Goal: Transaction & Acquisition: Purchase product/service

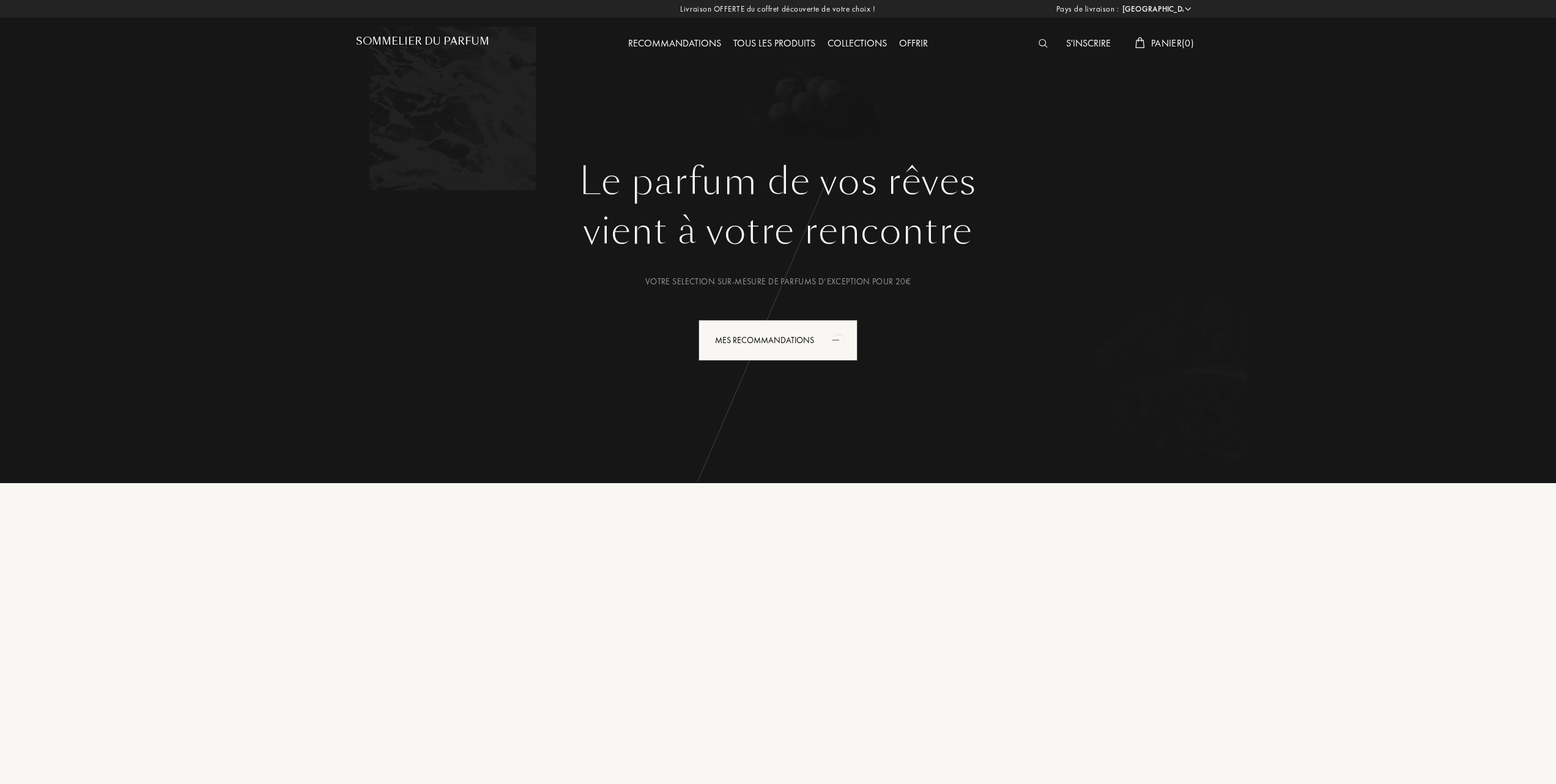
select select "FR"
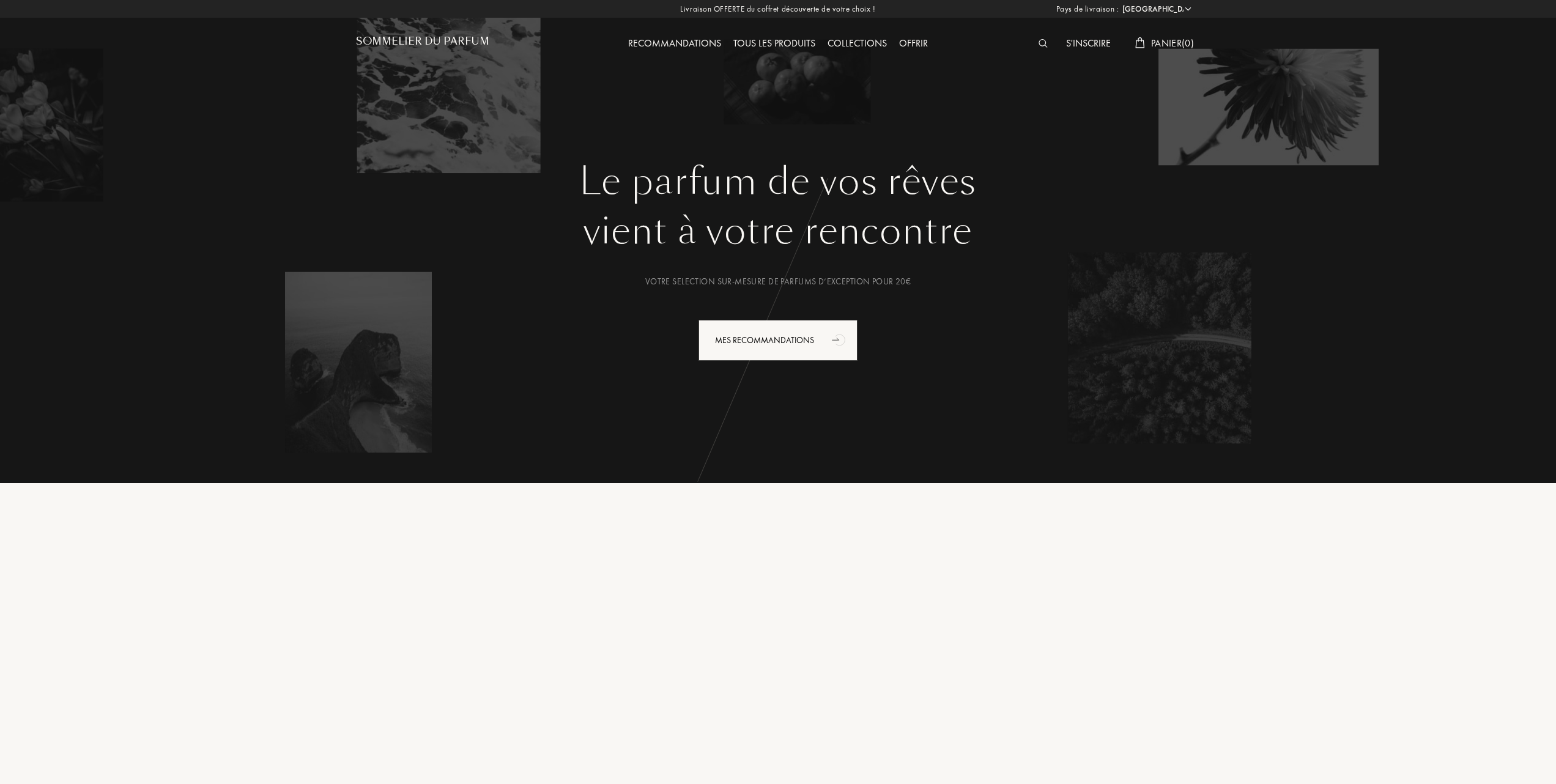
click at [400, 39] on h1 "Sommelier du Parfum" at bounding box center [422, 41] width 134 height 11
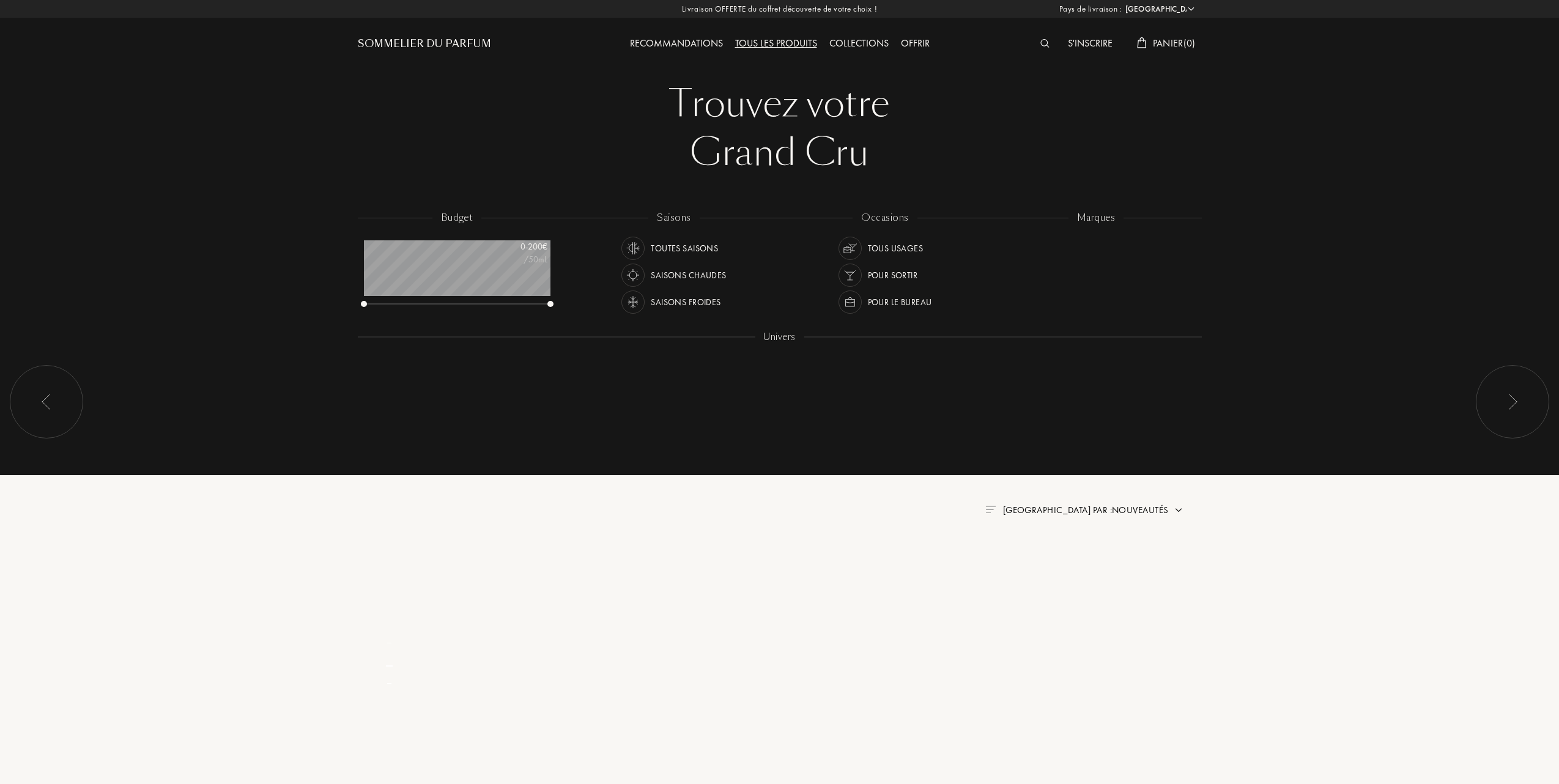
select select "FR"
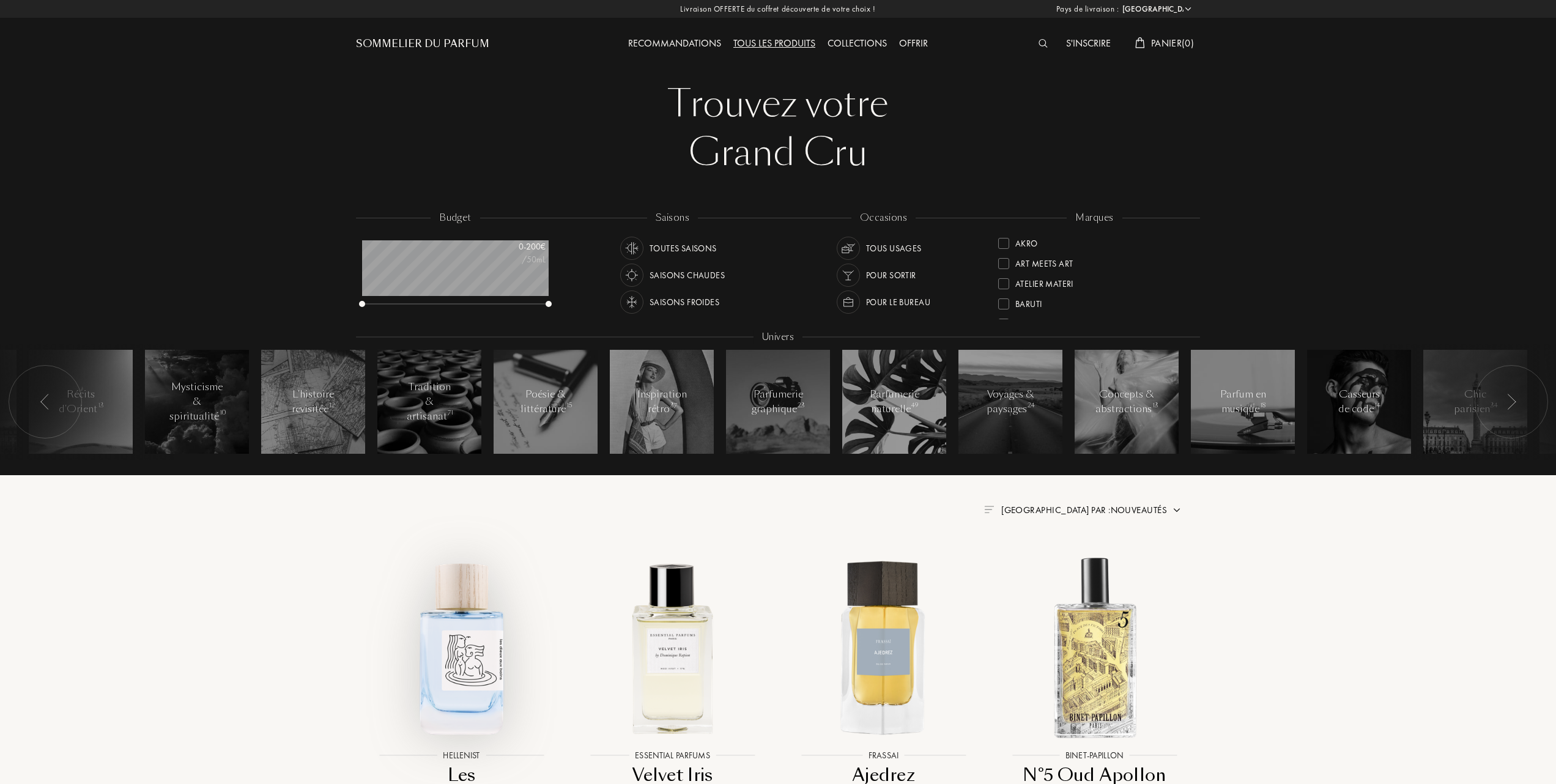
click at [480, 651] on img at bounding box center [461, 647] width 191 height 191
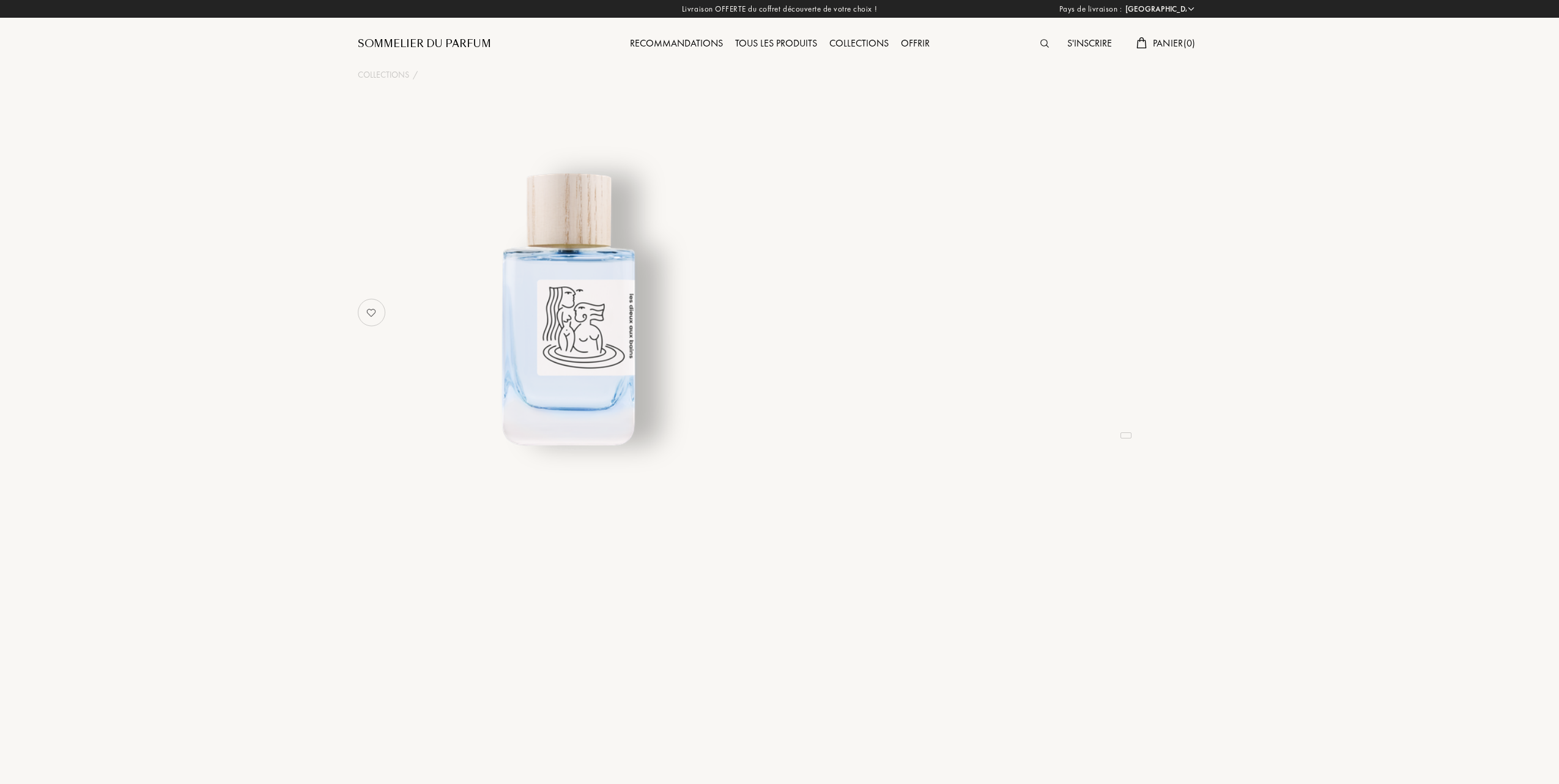
select select "FR"
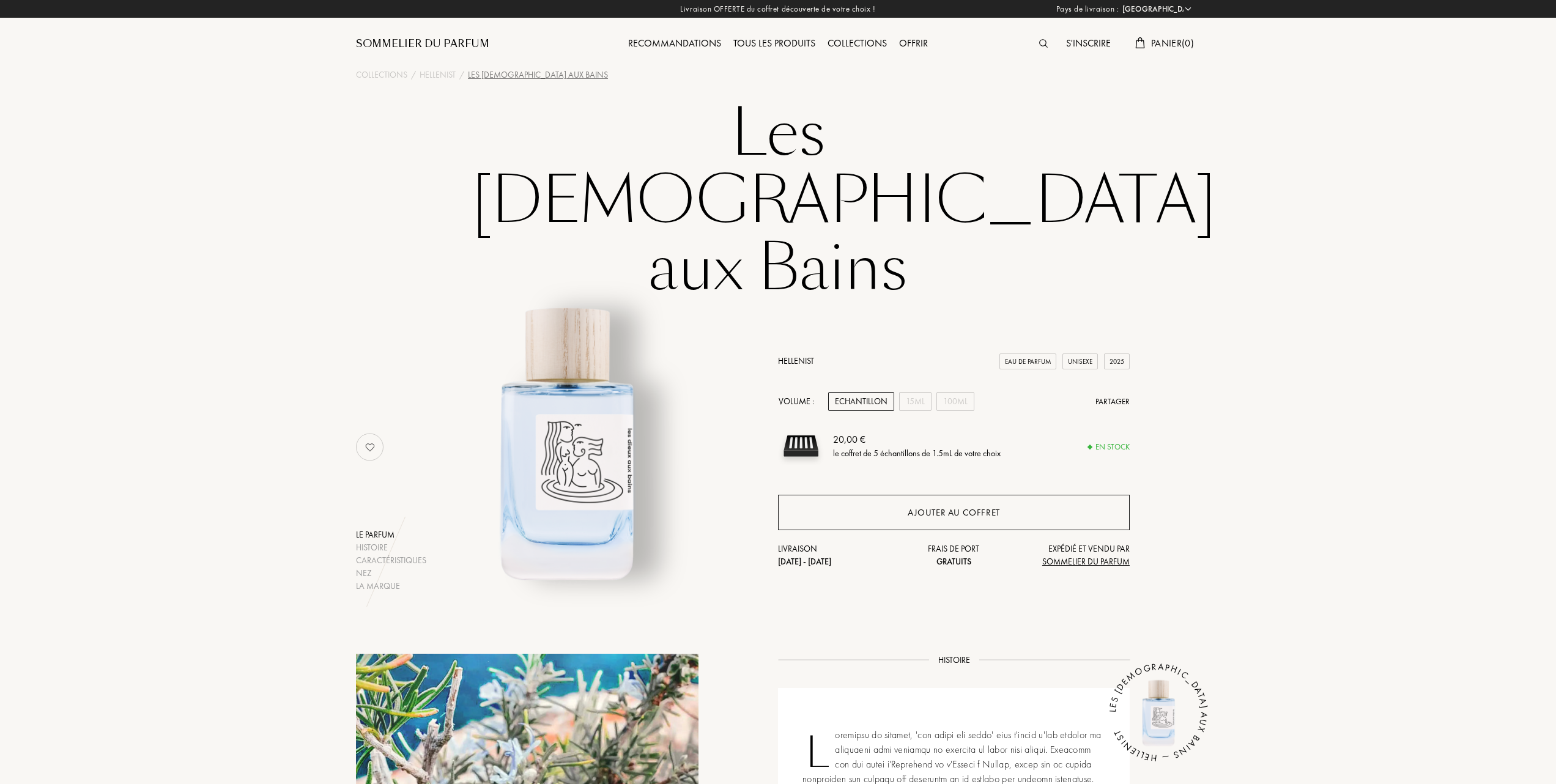
click at [964, 506] on div "Ajouter au coffret" at bounding box center [954, 512] width 92 height 14
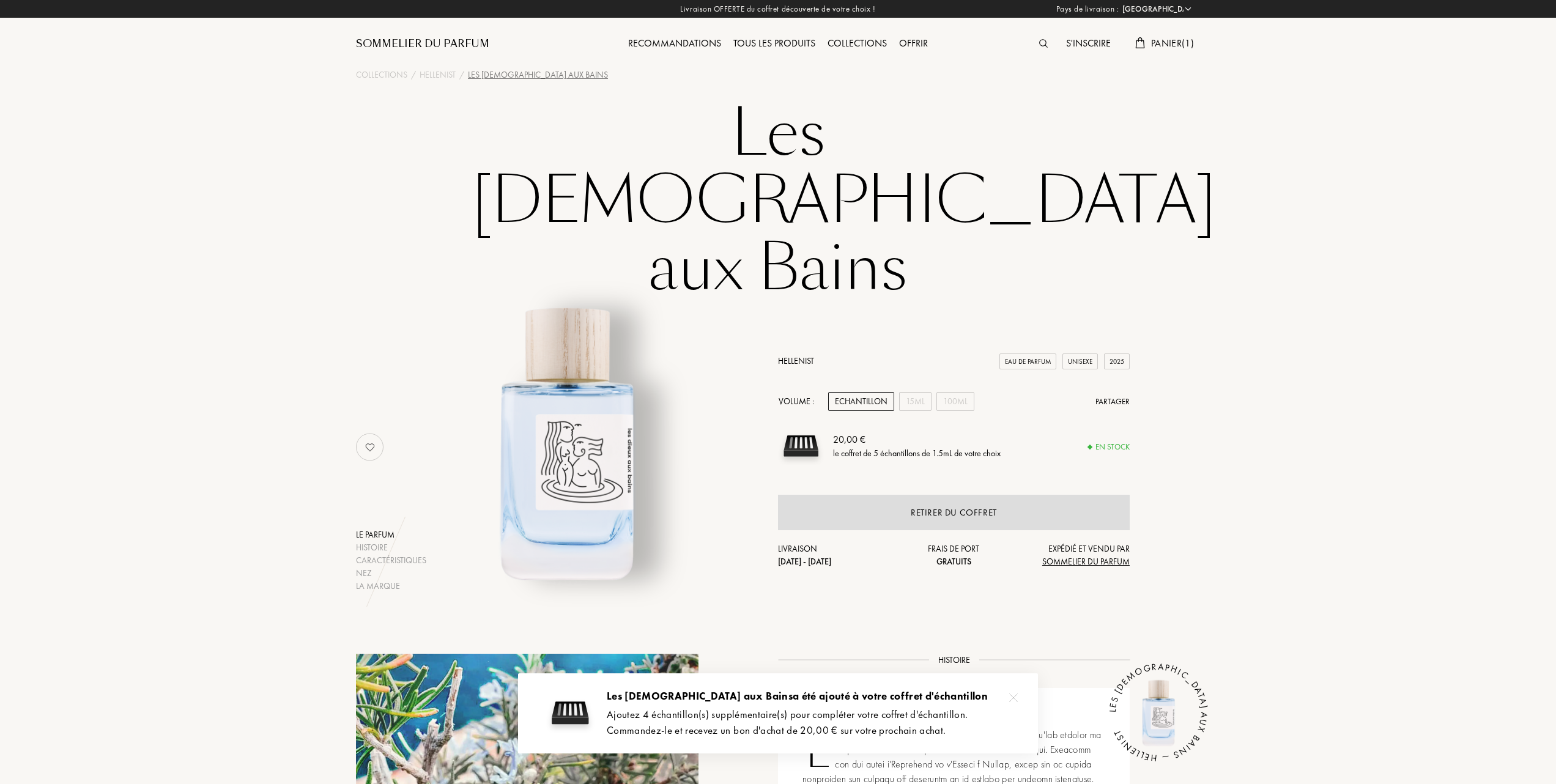
click at [1177, 38] on span "Panier ( 1 )" at bounding box center [1172, 43] width 43 height 13
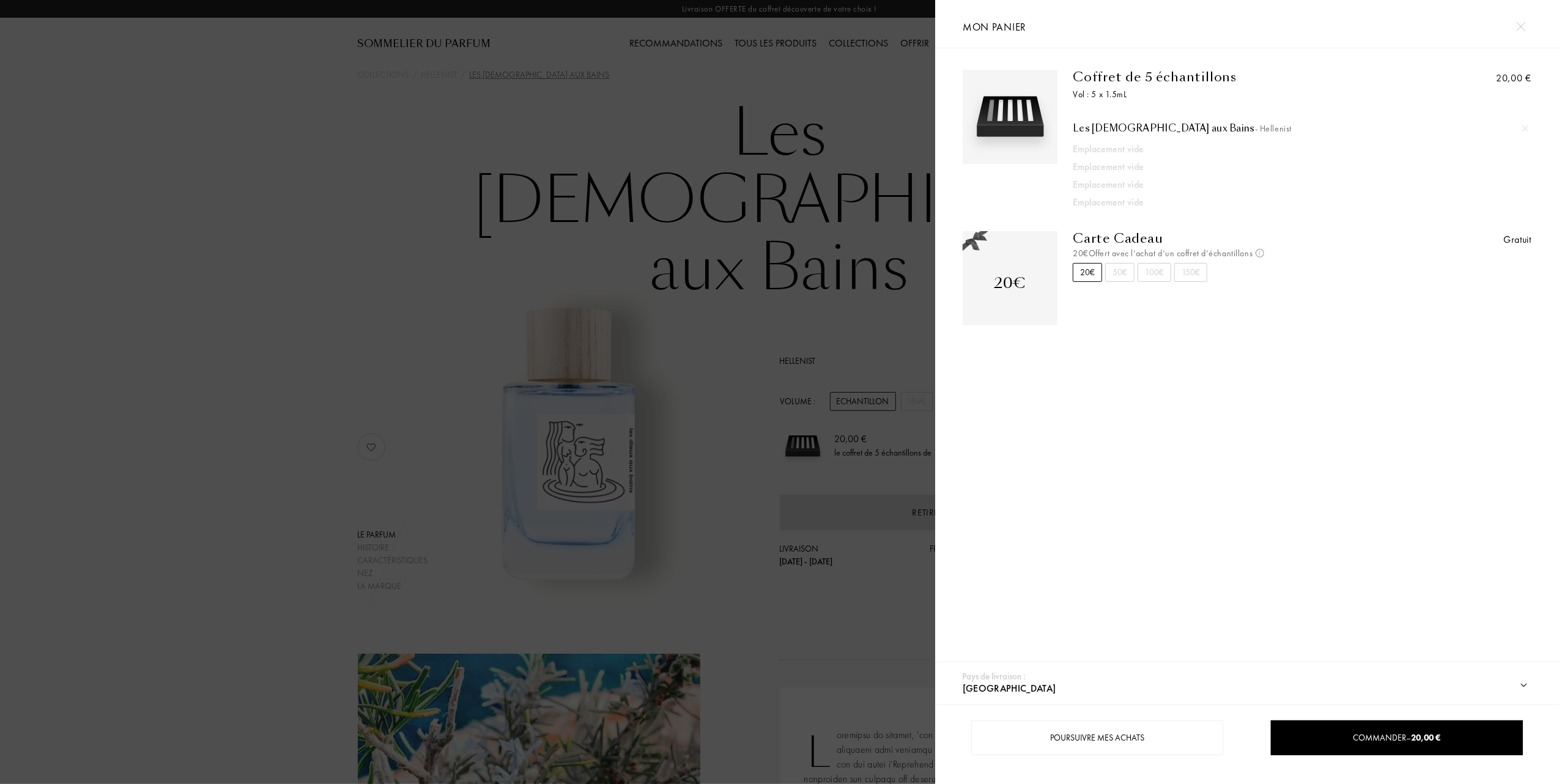
click at [1521, 124] on div at bounding box center [1525, 128] width 18 height 18
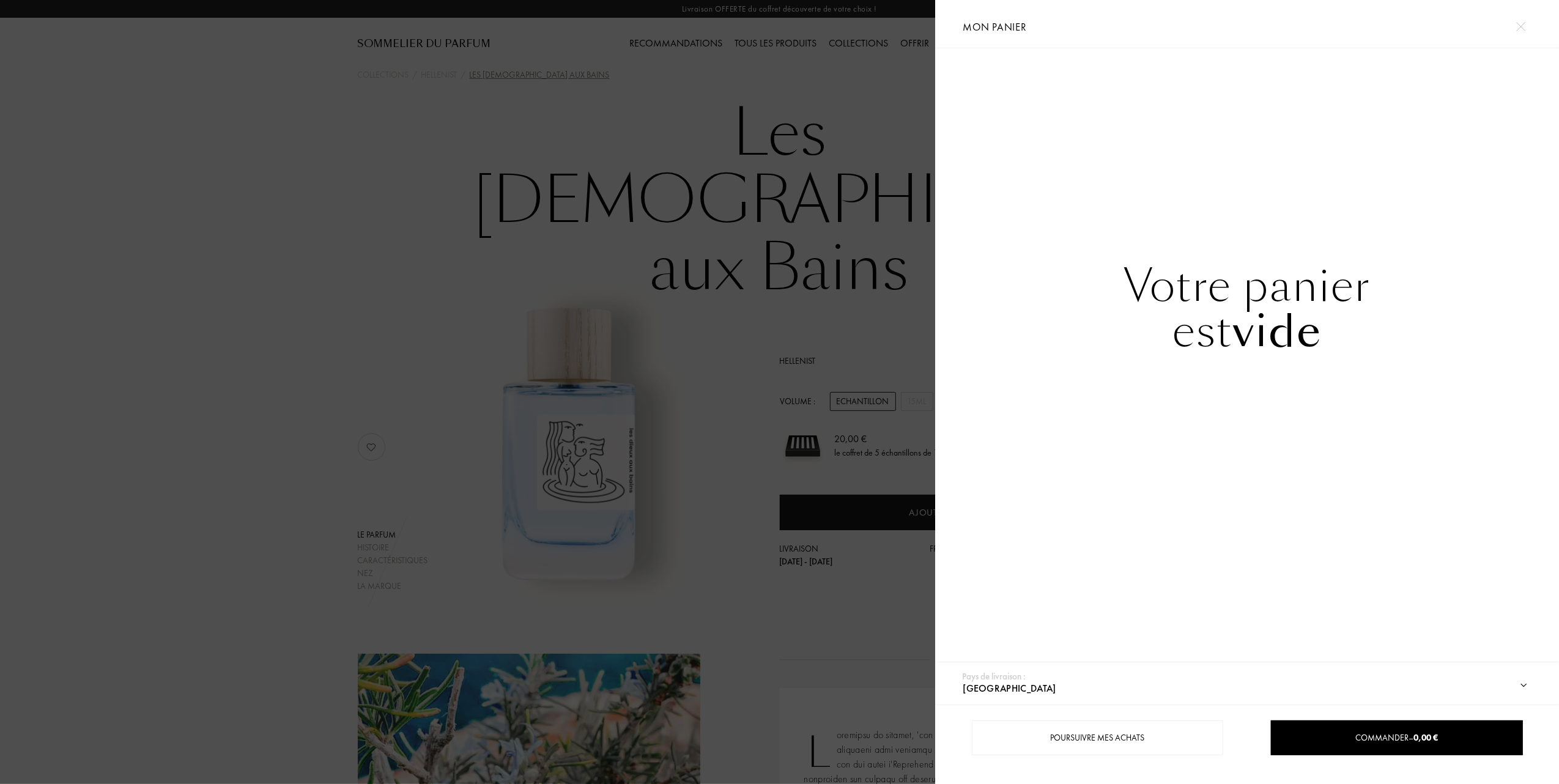
click at [766, 94] on div at bounding box center [467, 392] width 936 height 784
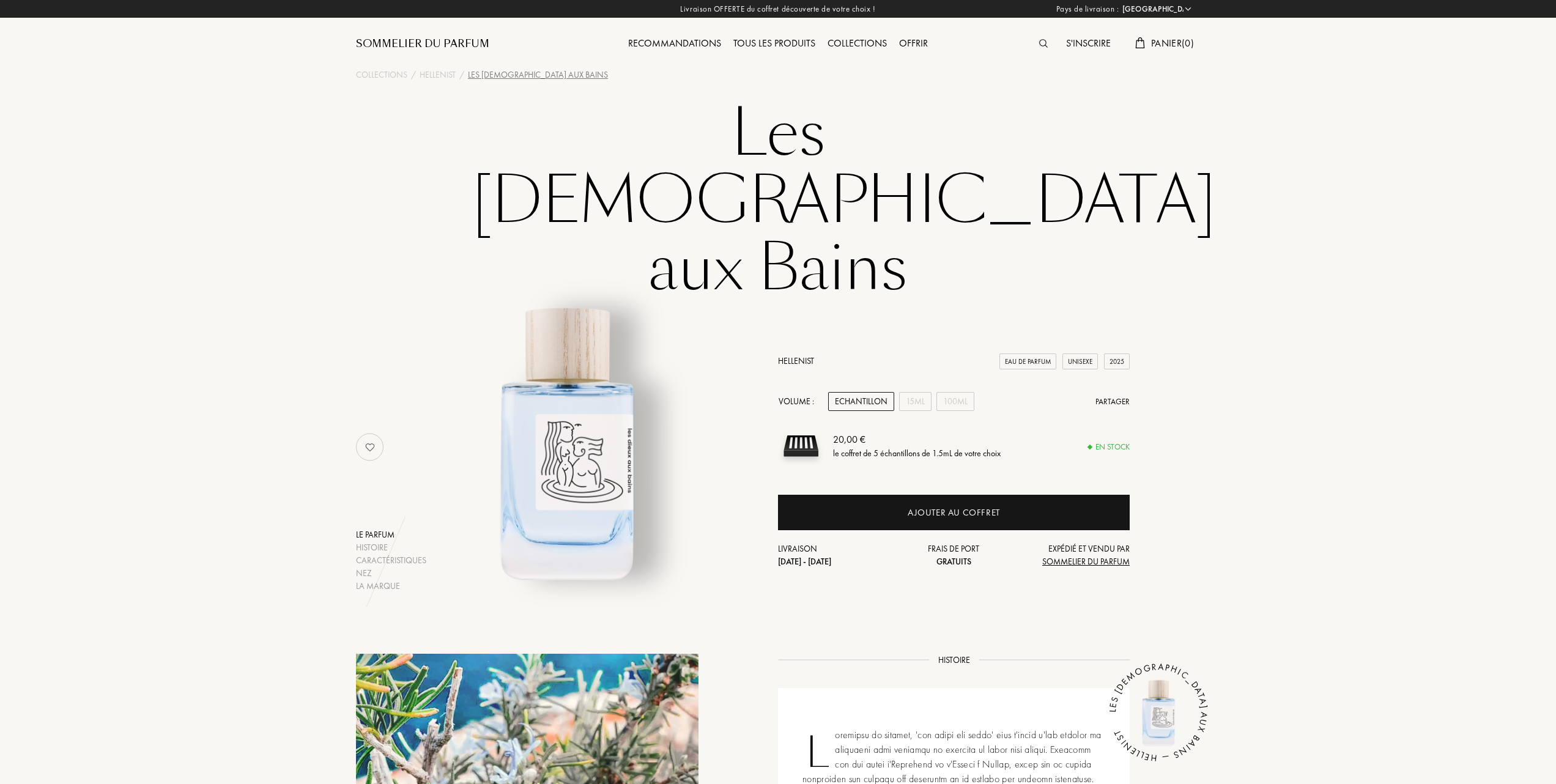
click at [776, 41] on div "Tous les produits" at bounding box center [774, 44] width 95 height 16
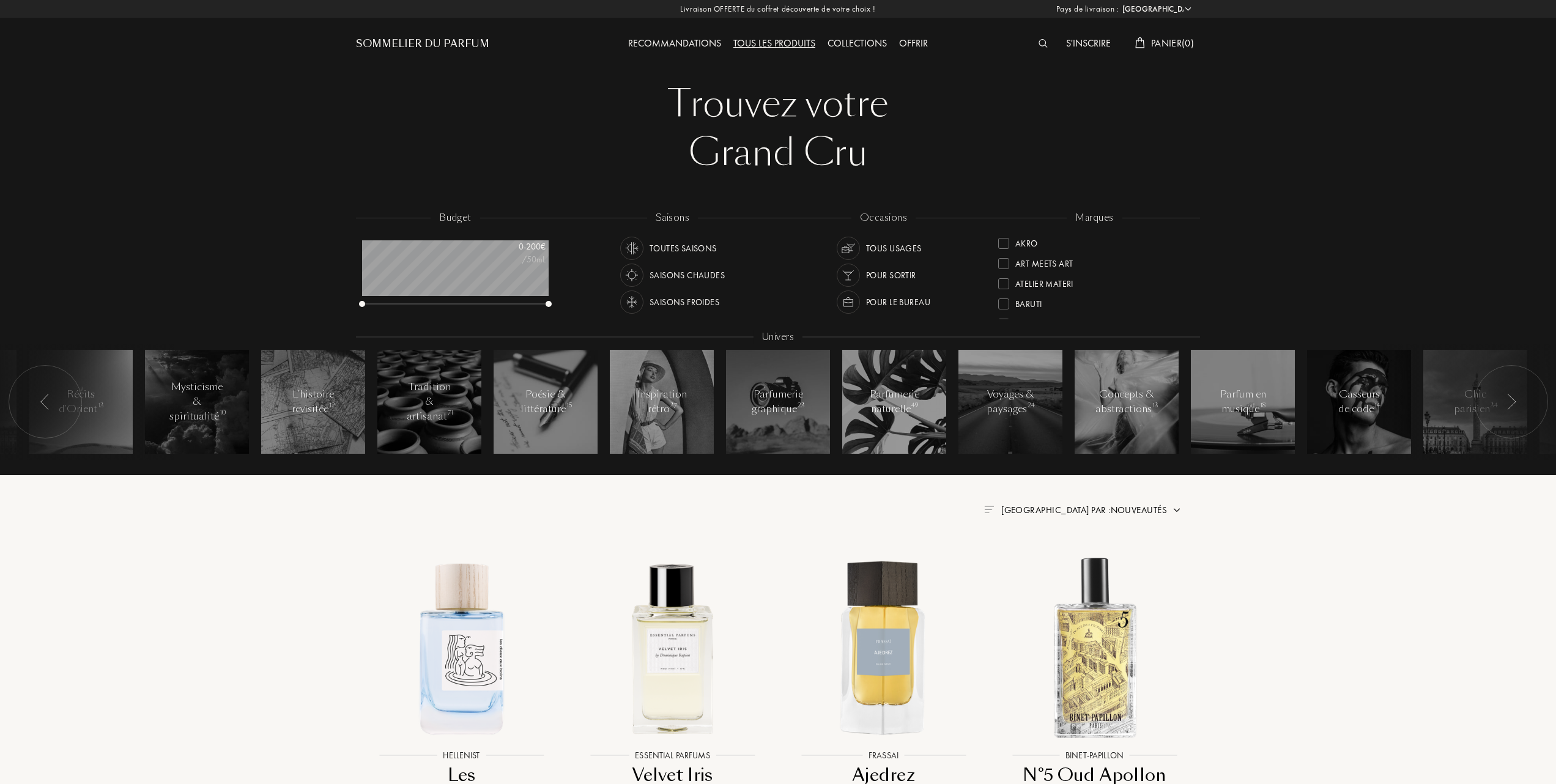
select select "FR"
click at [1007, 243] on div at bounding box center [1004, 243] width 11 height 11
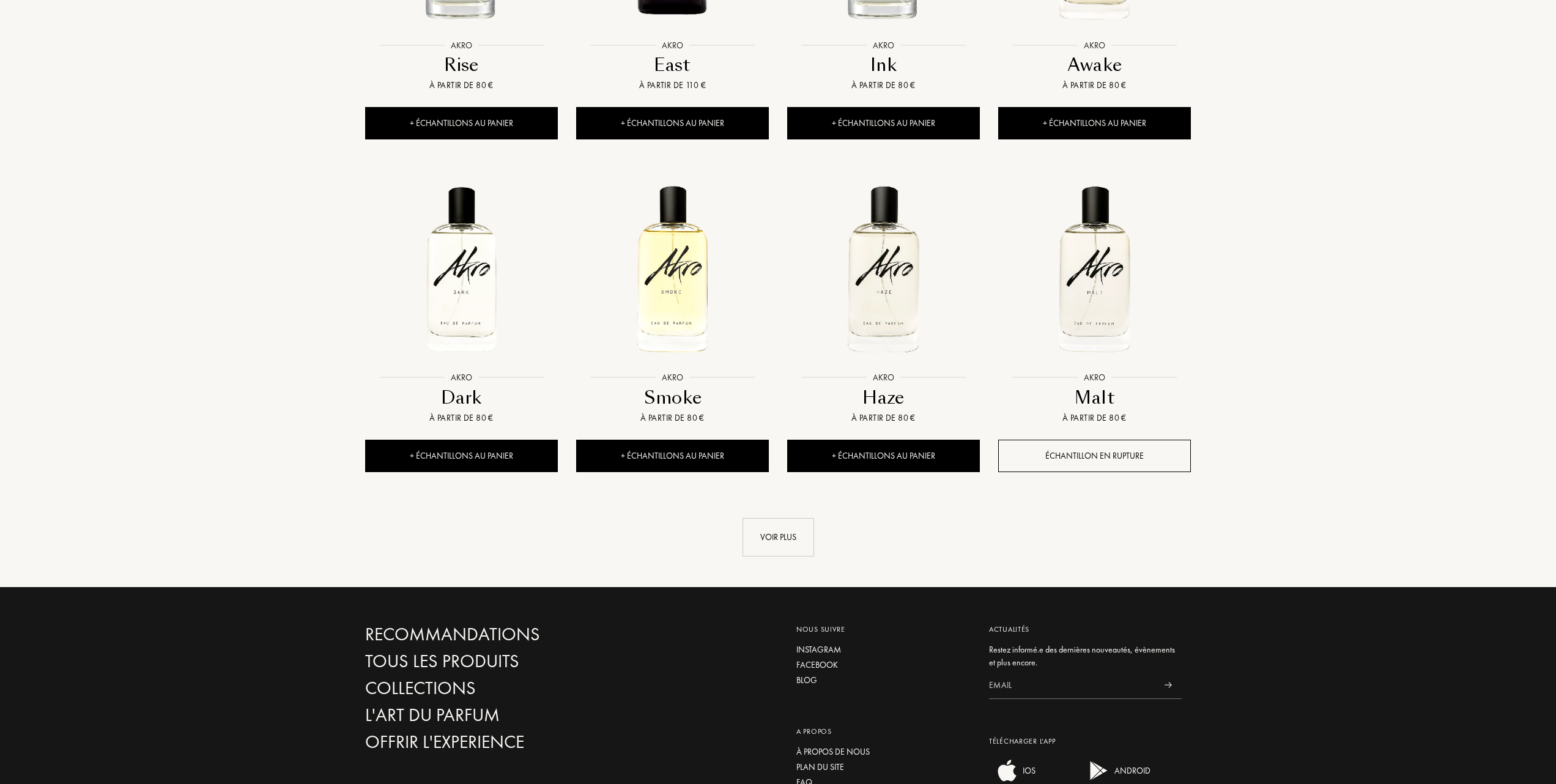
scroll to position [1141, 0]
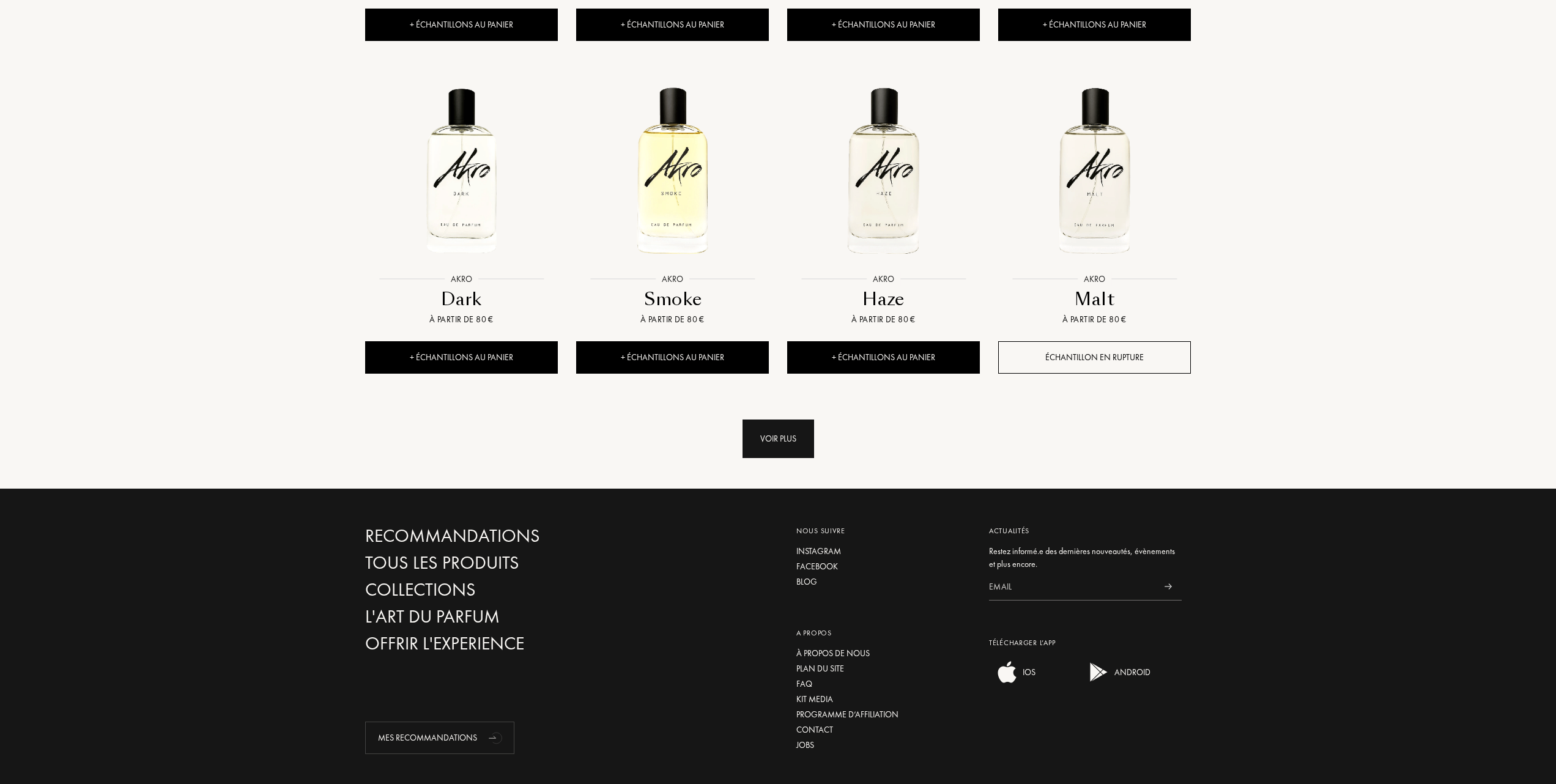
click at [783, 449] on div "Voir plus" at bounding box center [778, 438] width 71 height 38
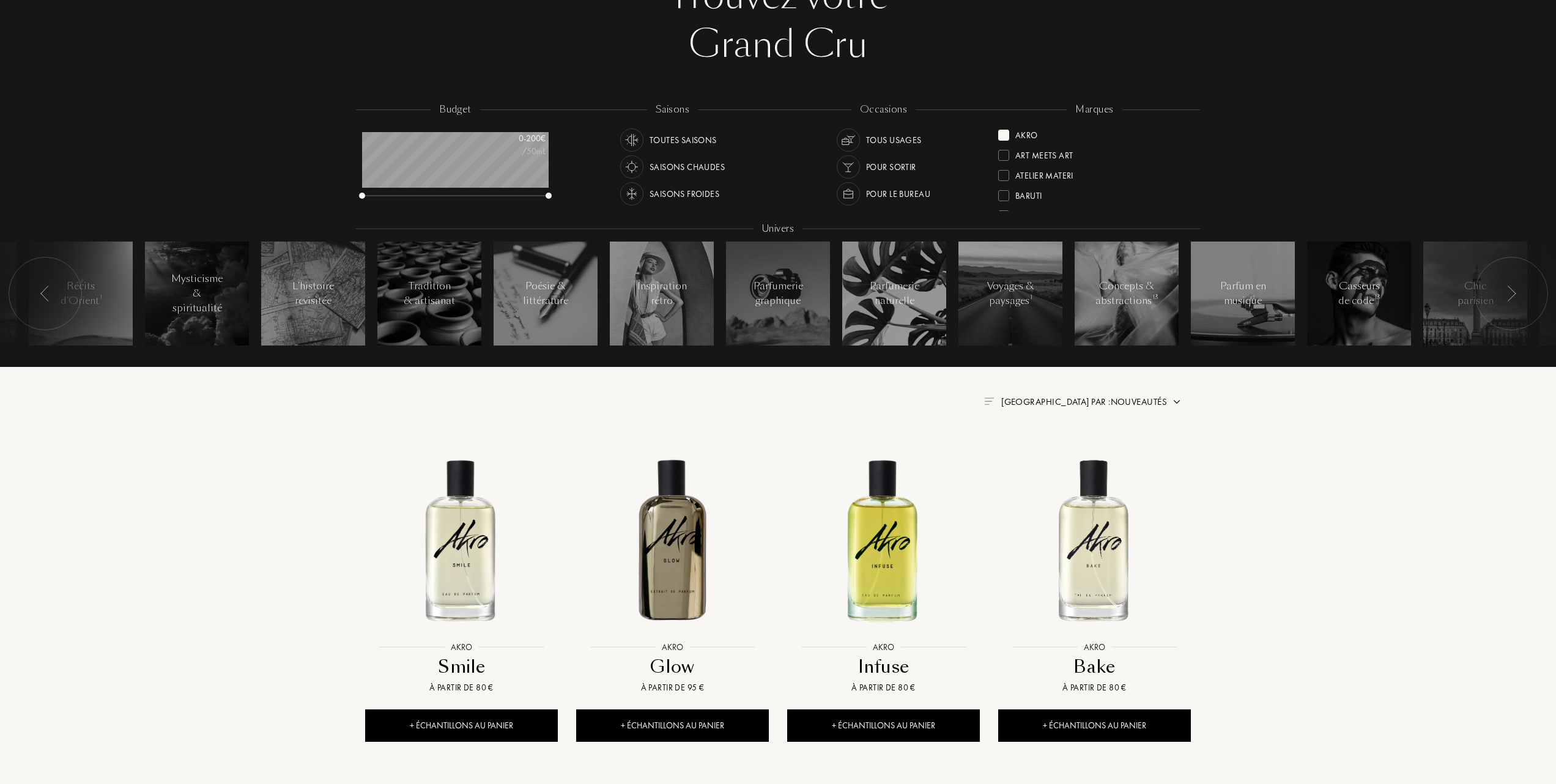
scroll to position [81, 0]
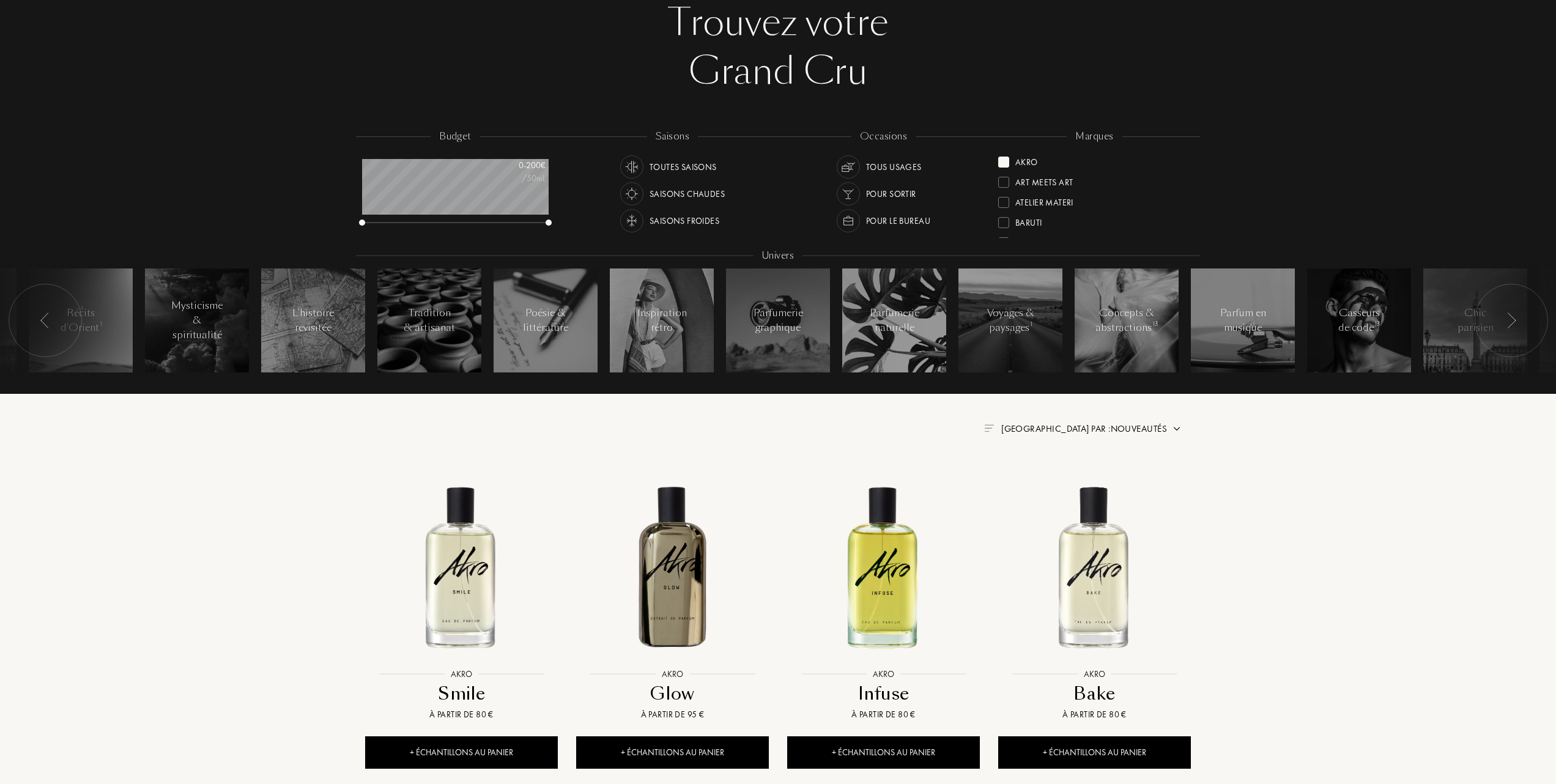
click at [1004, 155] on div "Akro" at bounding box center [1018, 160] width 40 height 17
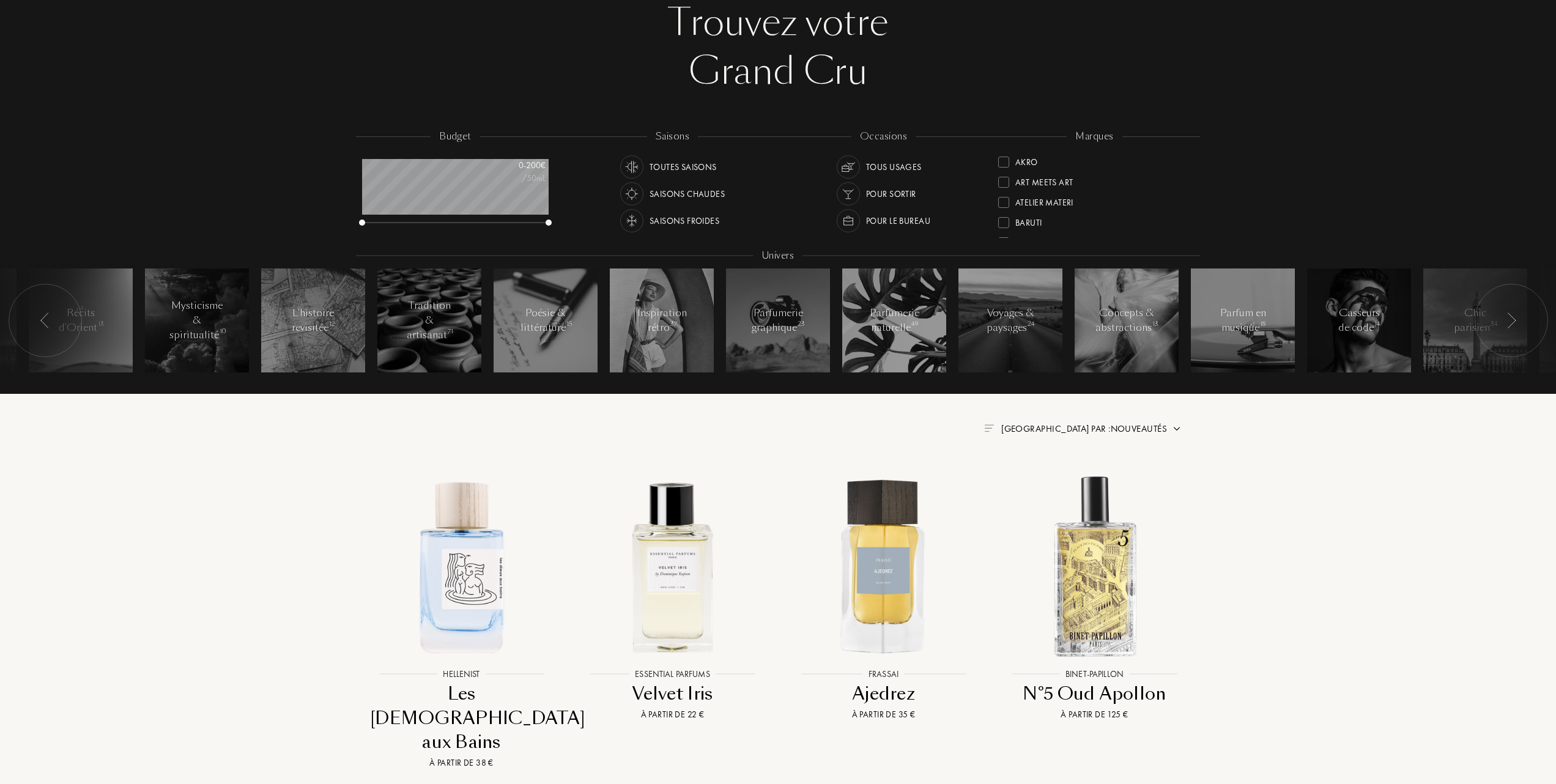
click at [1006, 181] on div at bounding box center [1004, 182] width 11 height 11
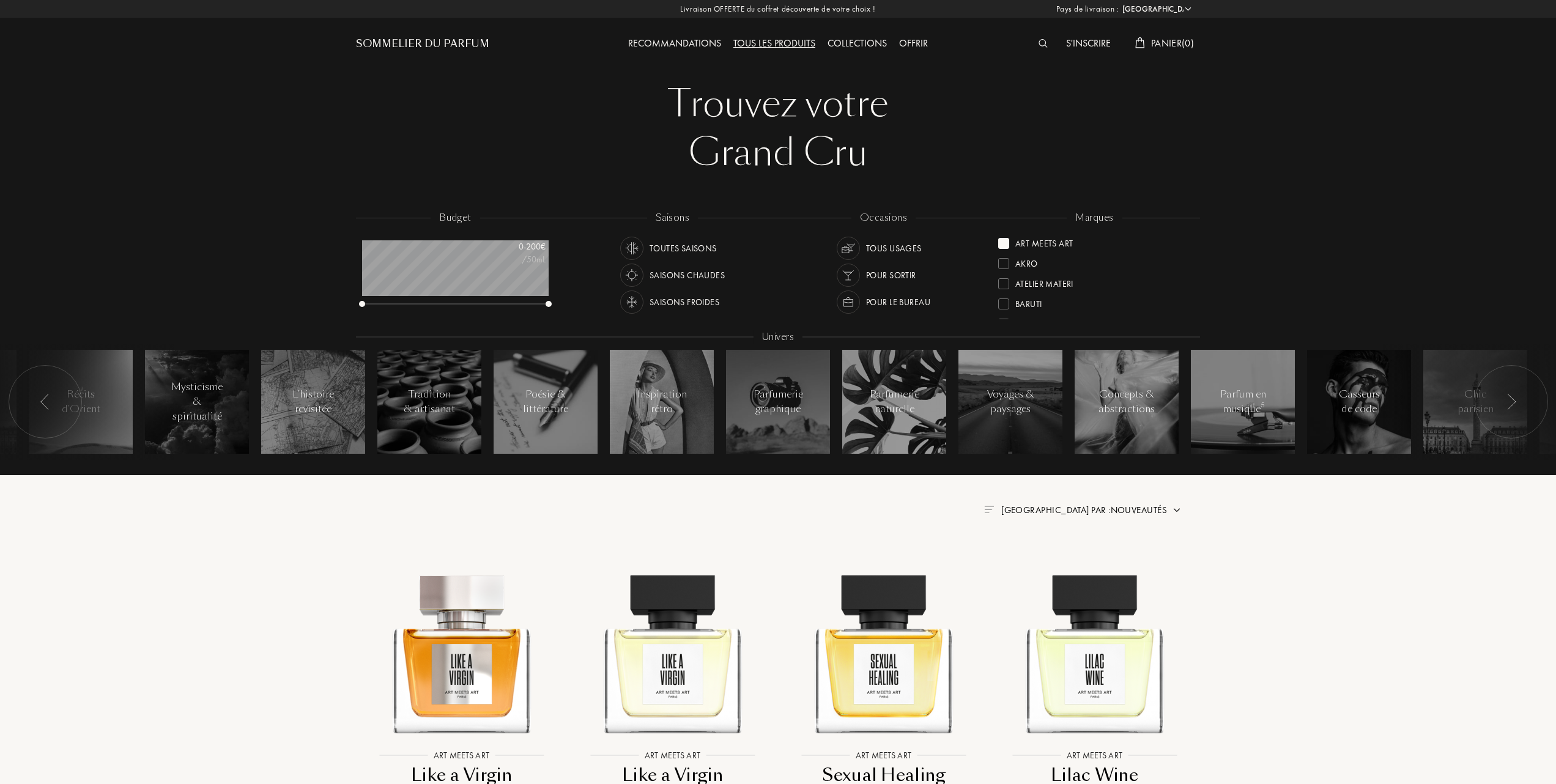
click at [1007, 246] on div at bounding box center [1004, 243] width 11 height 11
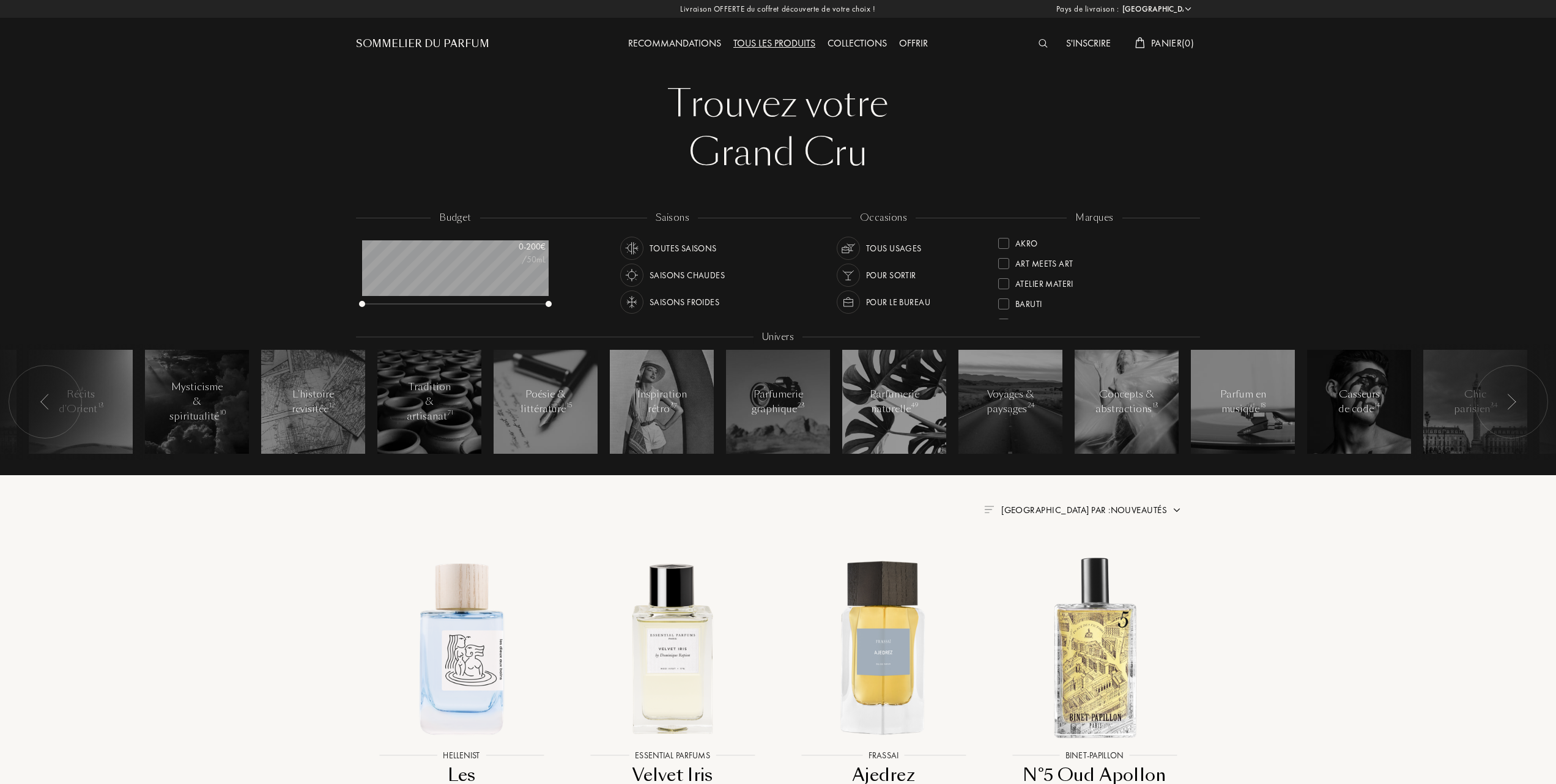
click at [1005, 283] on div at bounding box center [1004, 284] width 11 height 11
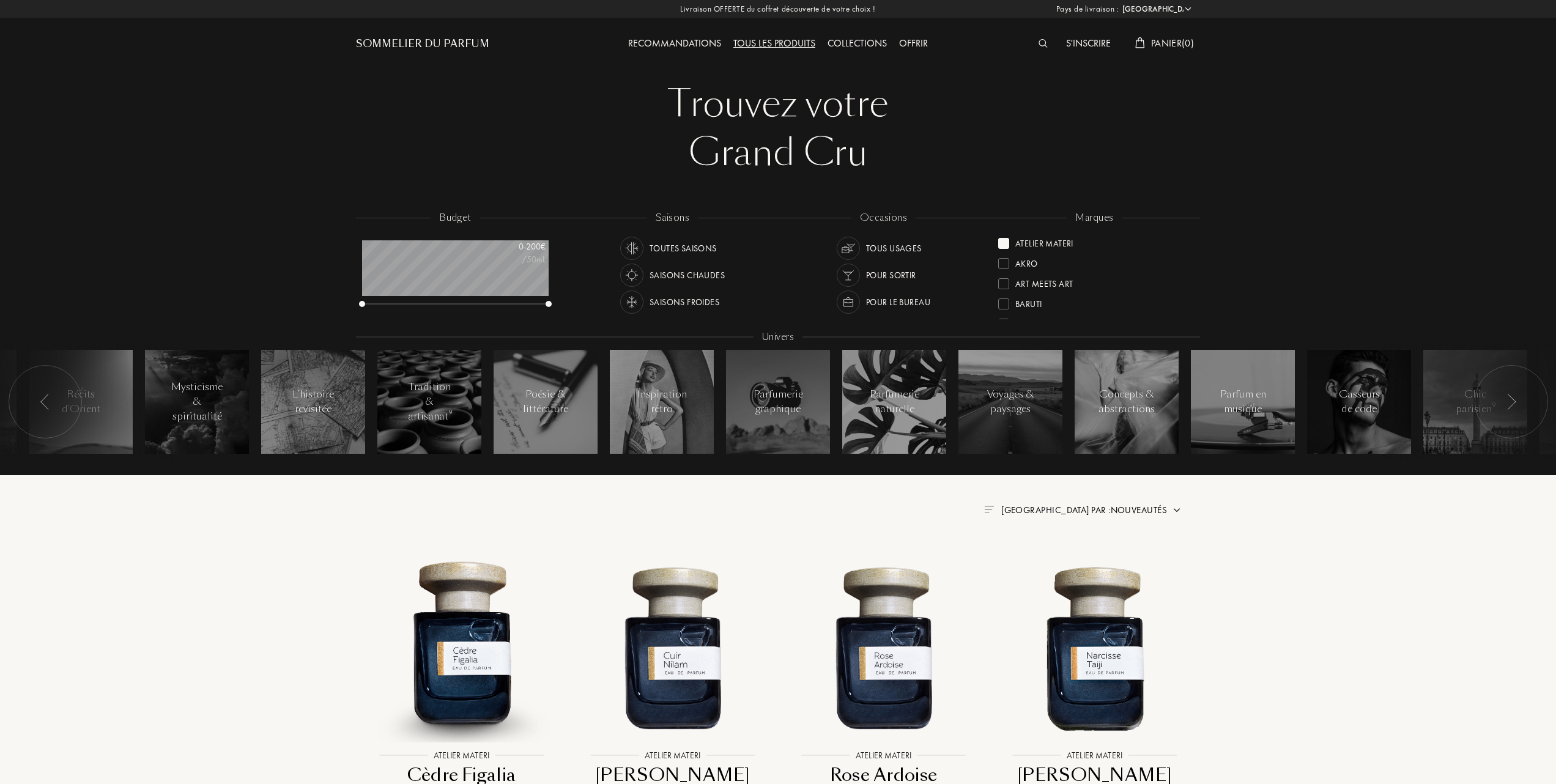
click at [1005, 240] on div at bounding box center [1004, 243] width 11 height 11
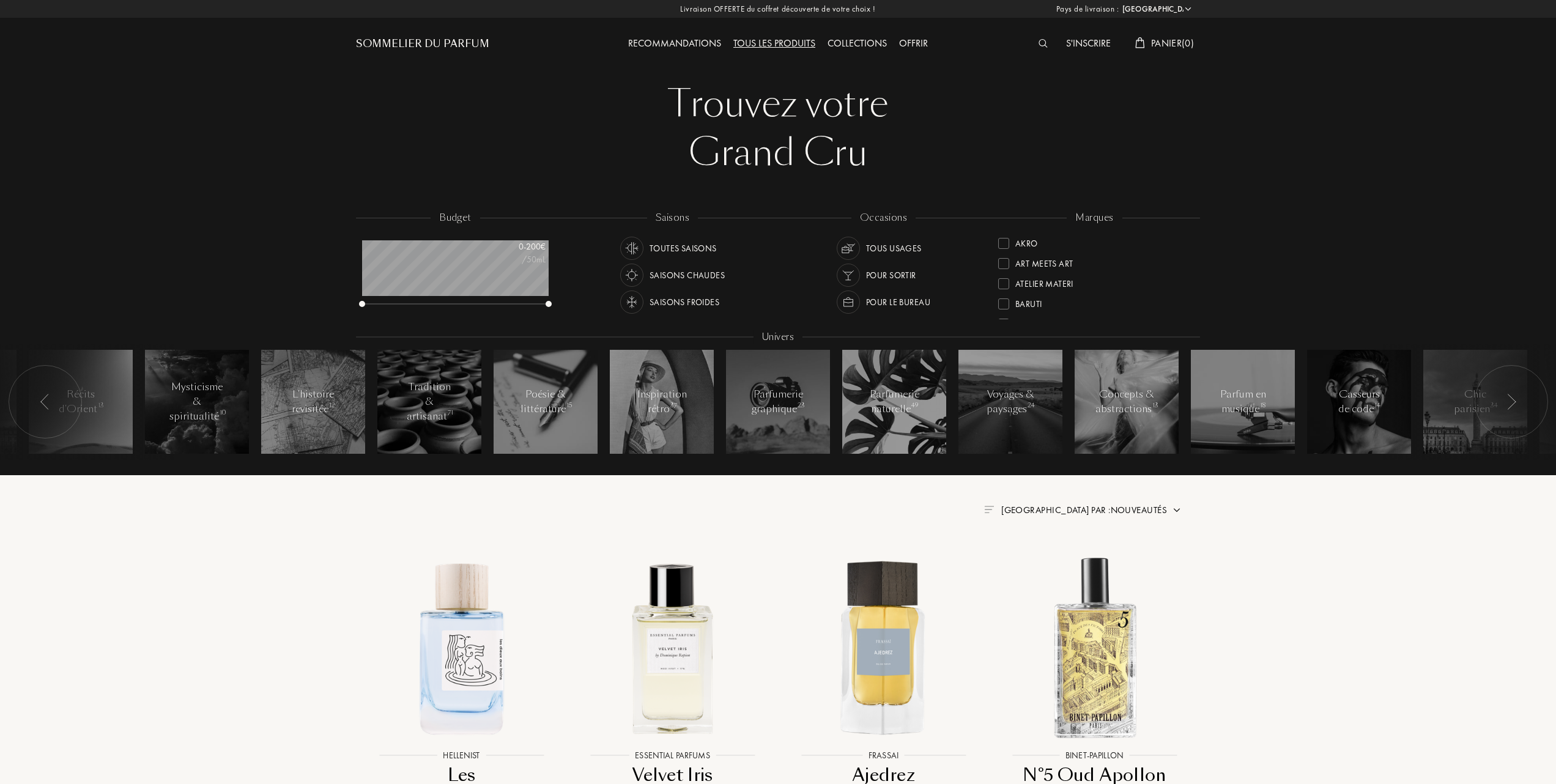
click at [1005, 302] on div at bounding box center [1004, 304] width 11 height 11
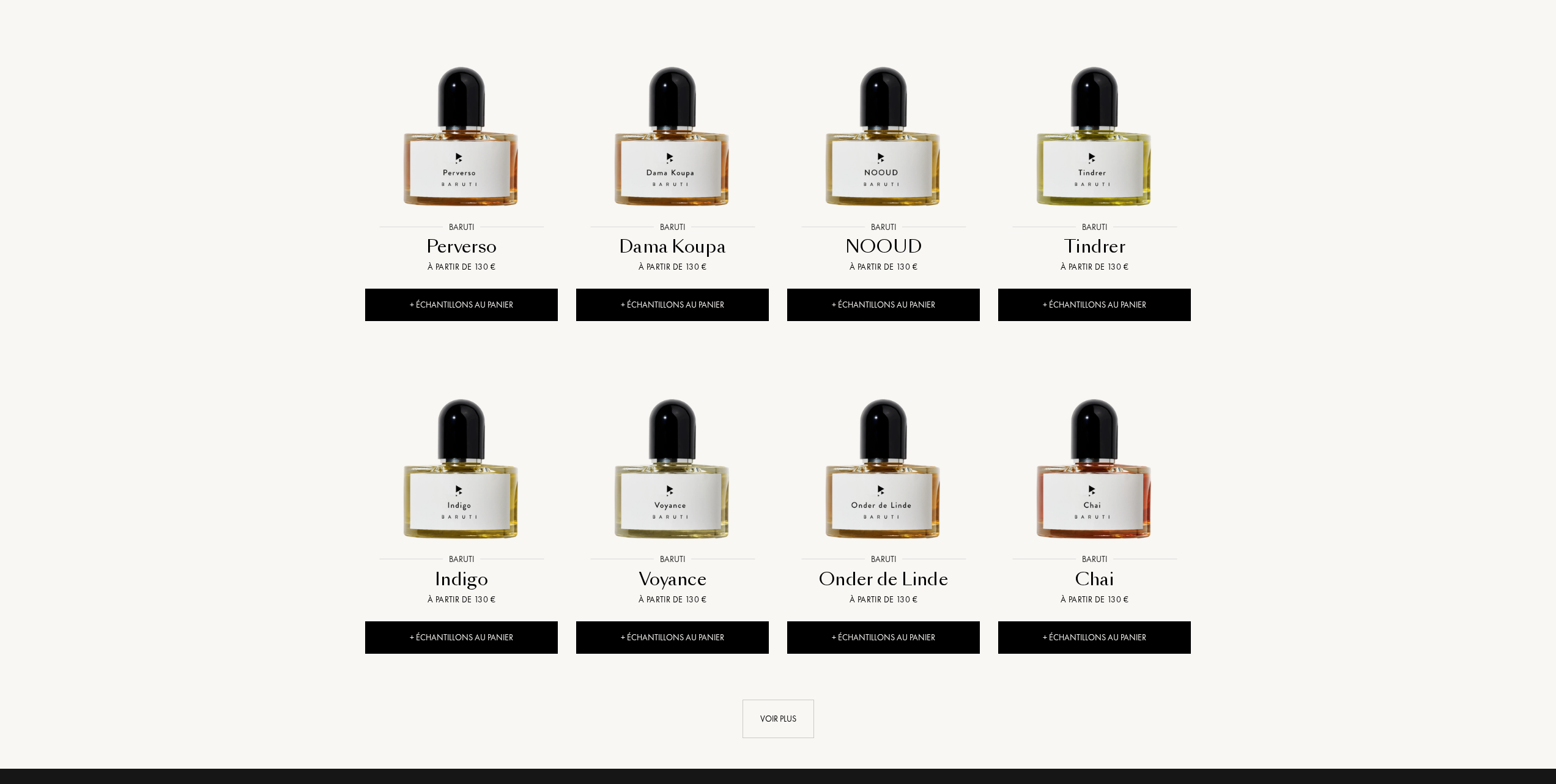
scroll to position [897, 0]
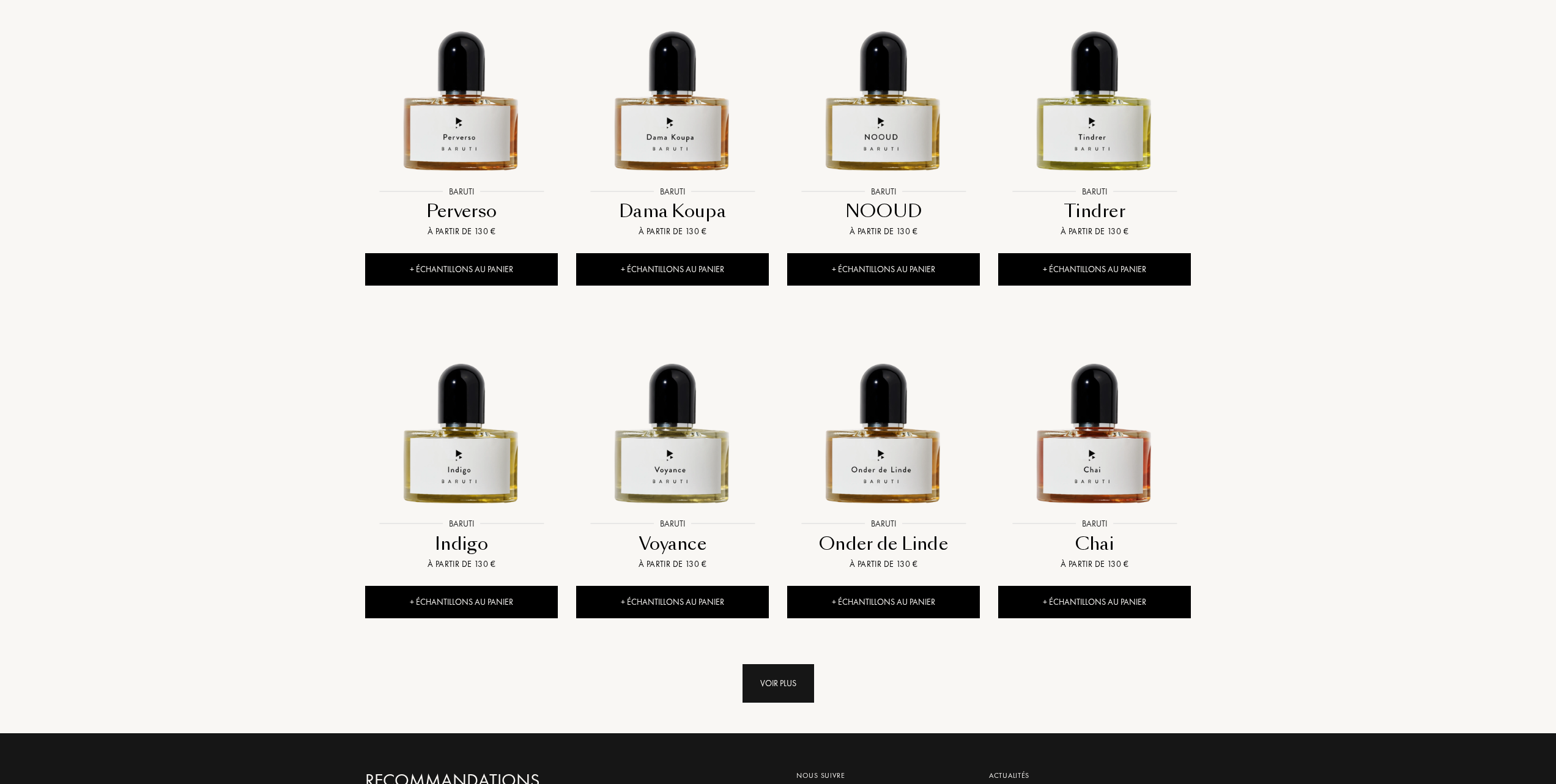
click at [784, 686] on div "Voir plus" at bounding box center [778, 683] width 71 height 38
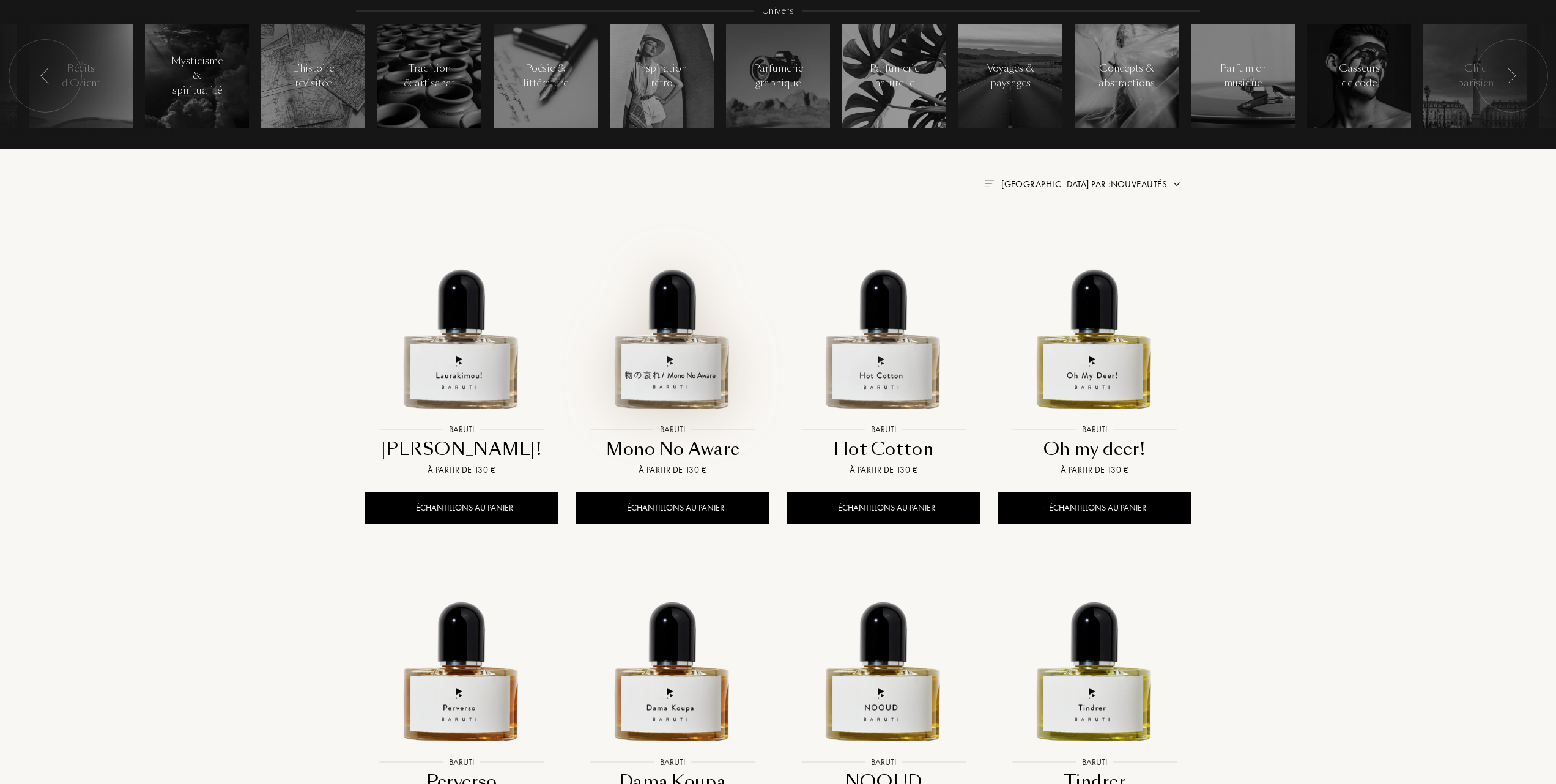
scroll to position [0, 0]
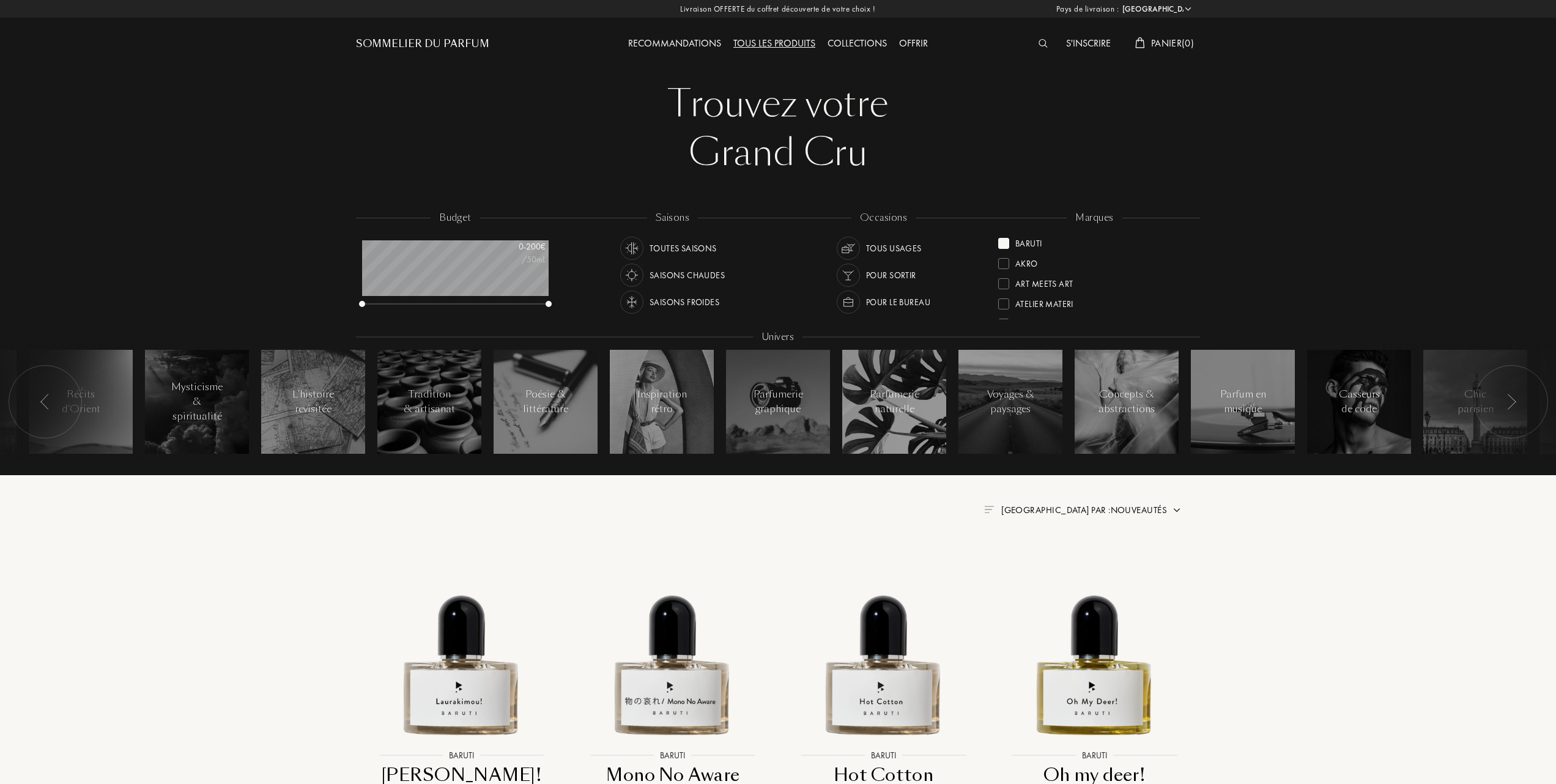
click at [1006, 242] on div at bounding box center [1004, 243] width 11 height 11
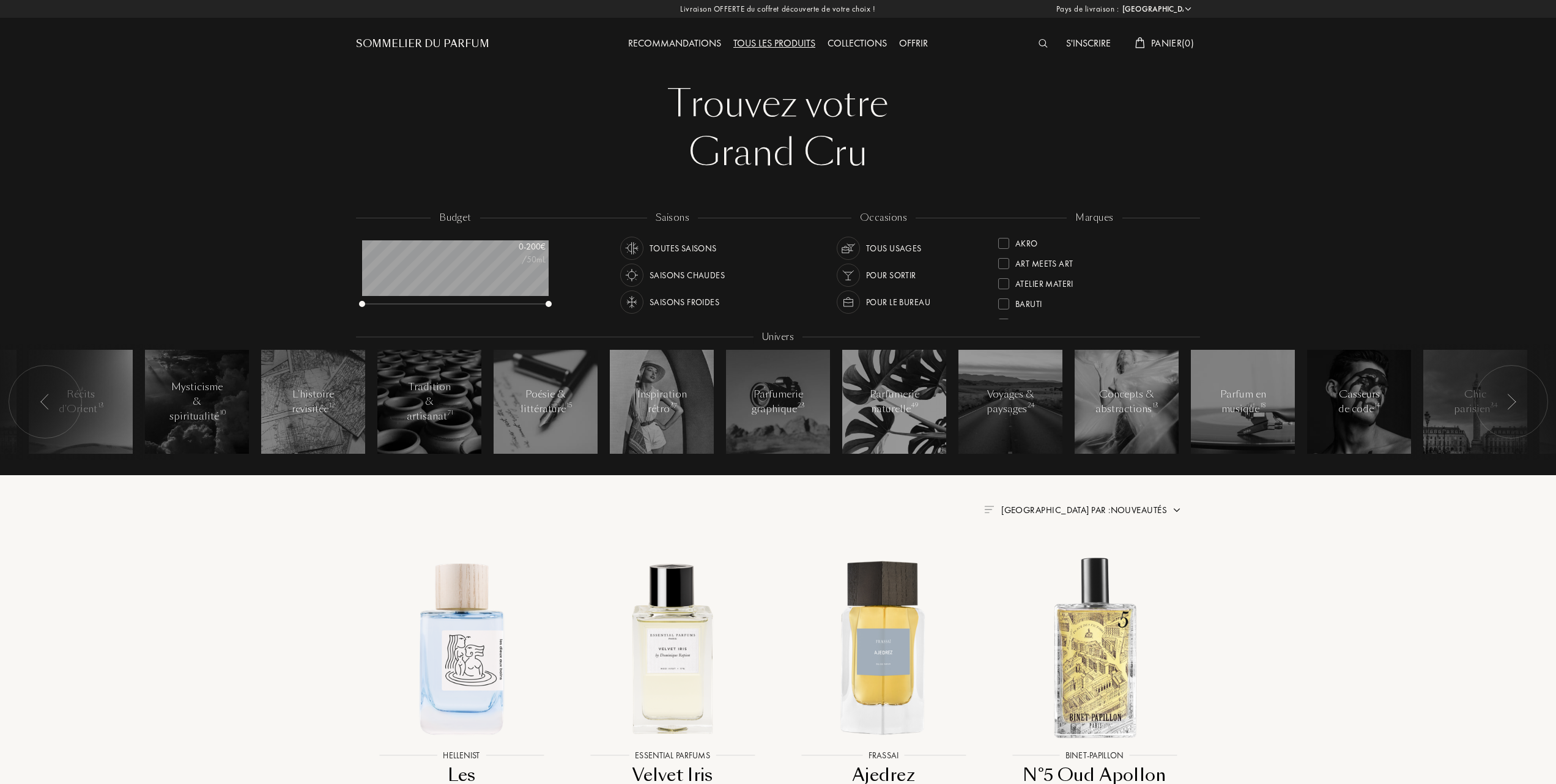
scroll to position [81, 0]
click at [1008, 241] on div at bounding box center [1004, 242] width 11 height 11
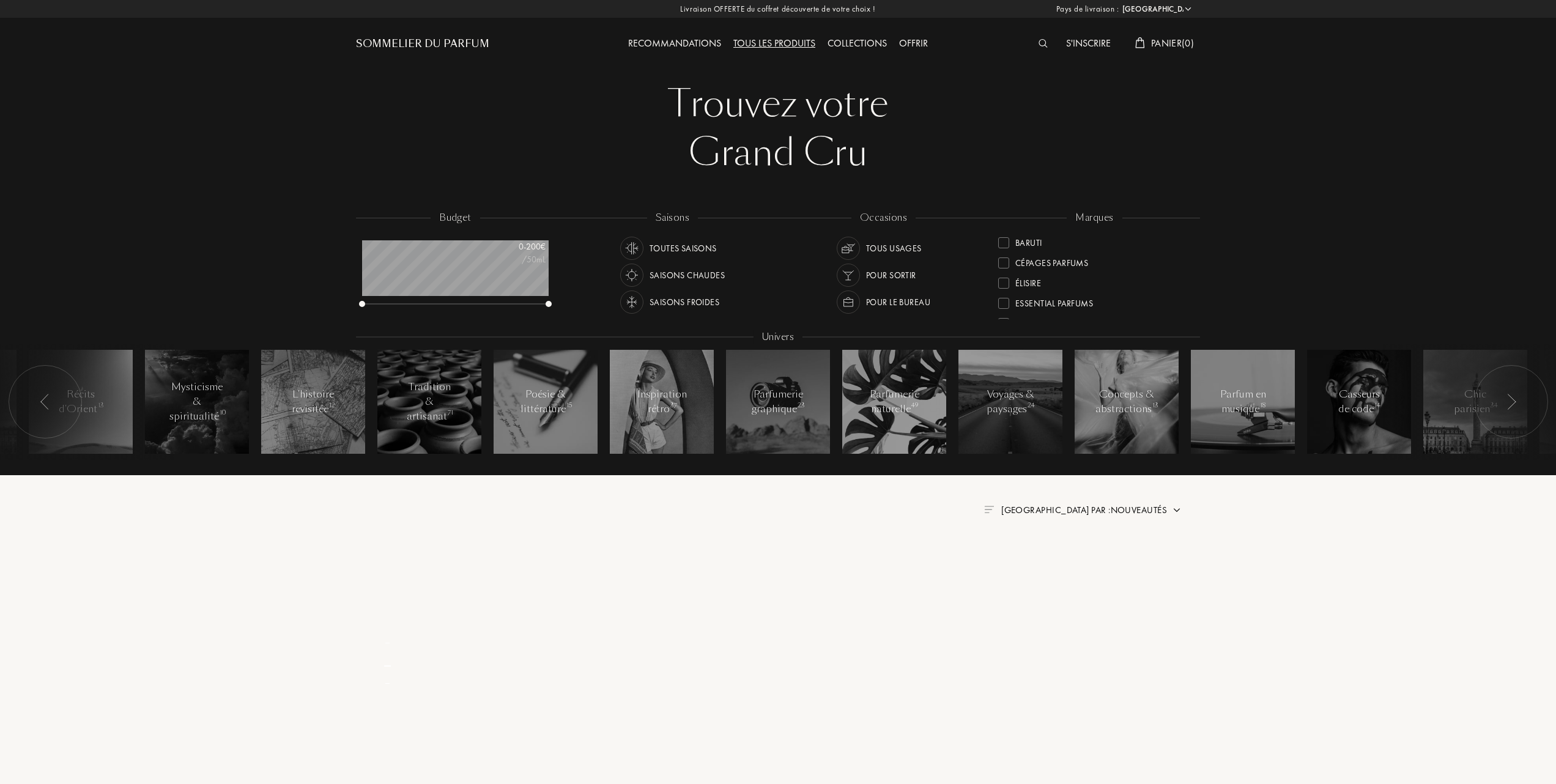
scroll to position [0, 0]
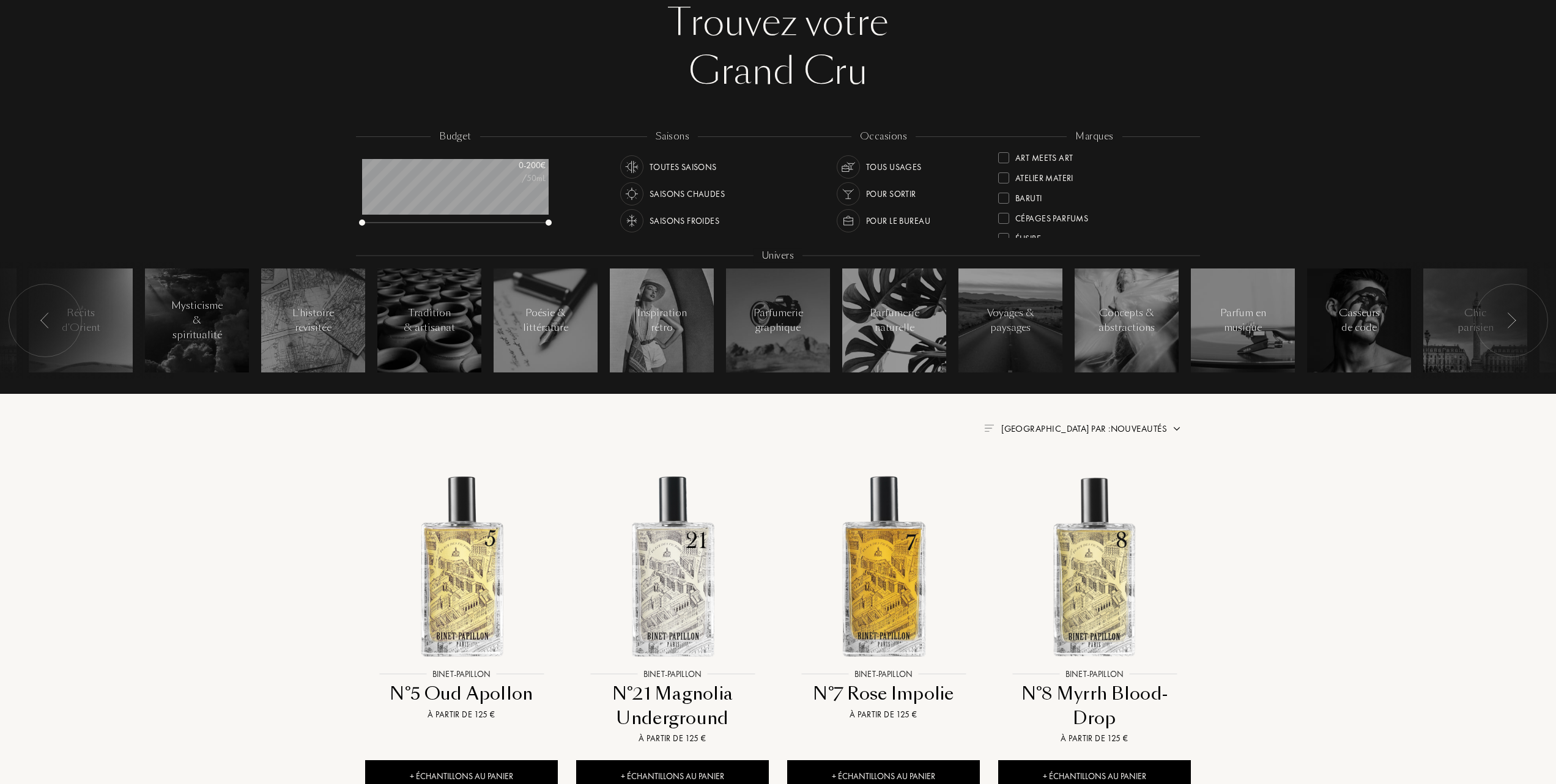
scroll to position [81, 0]
click at [1001, 182] on div at bounding box center [1004, 182] width 11 height 11
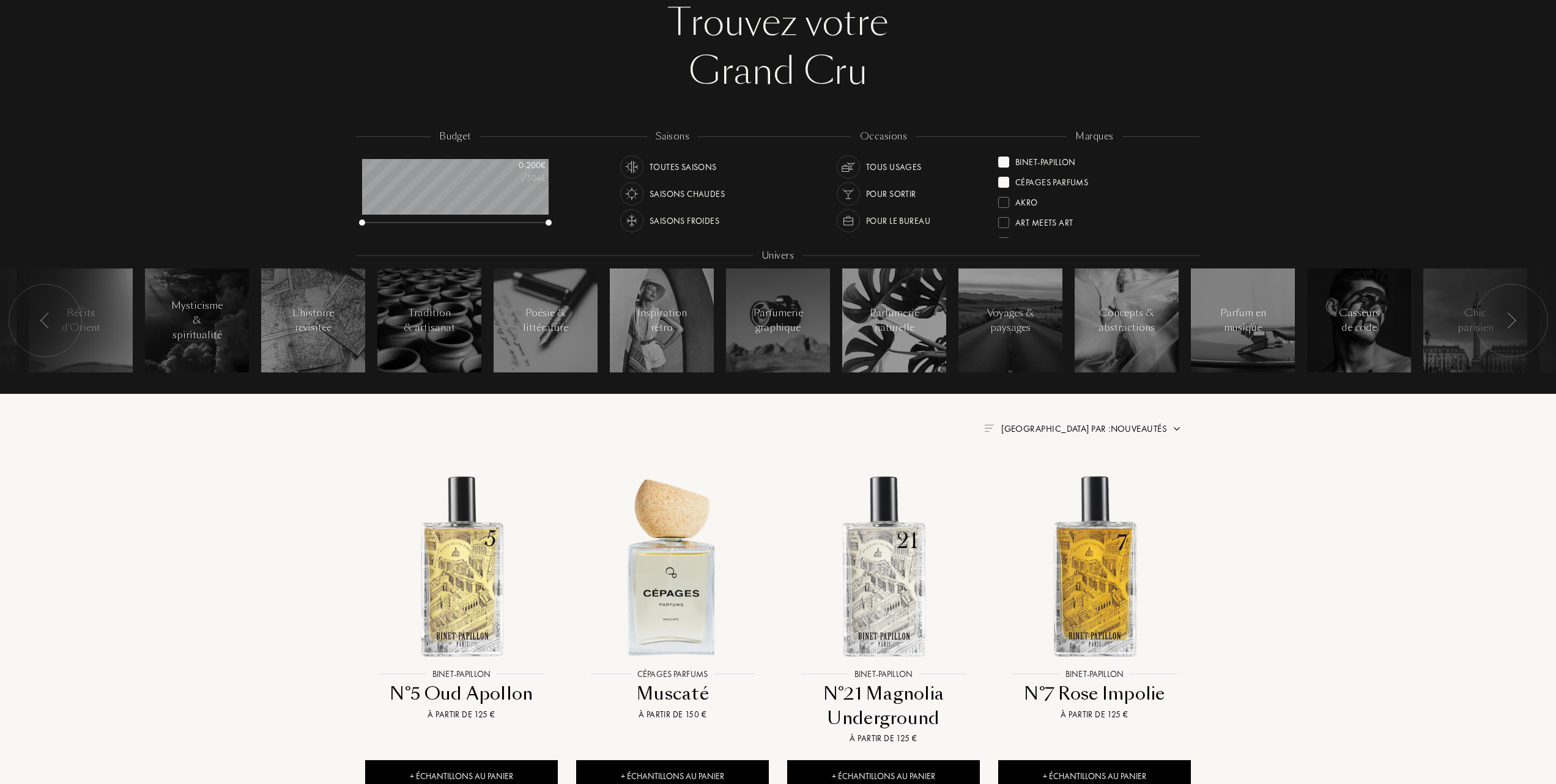
click at [1002, 161] on div at bounding box center [1004, 162] width 11 height 11
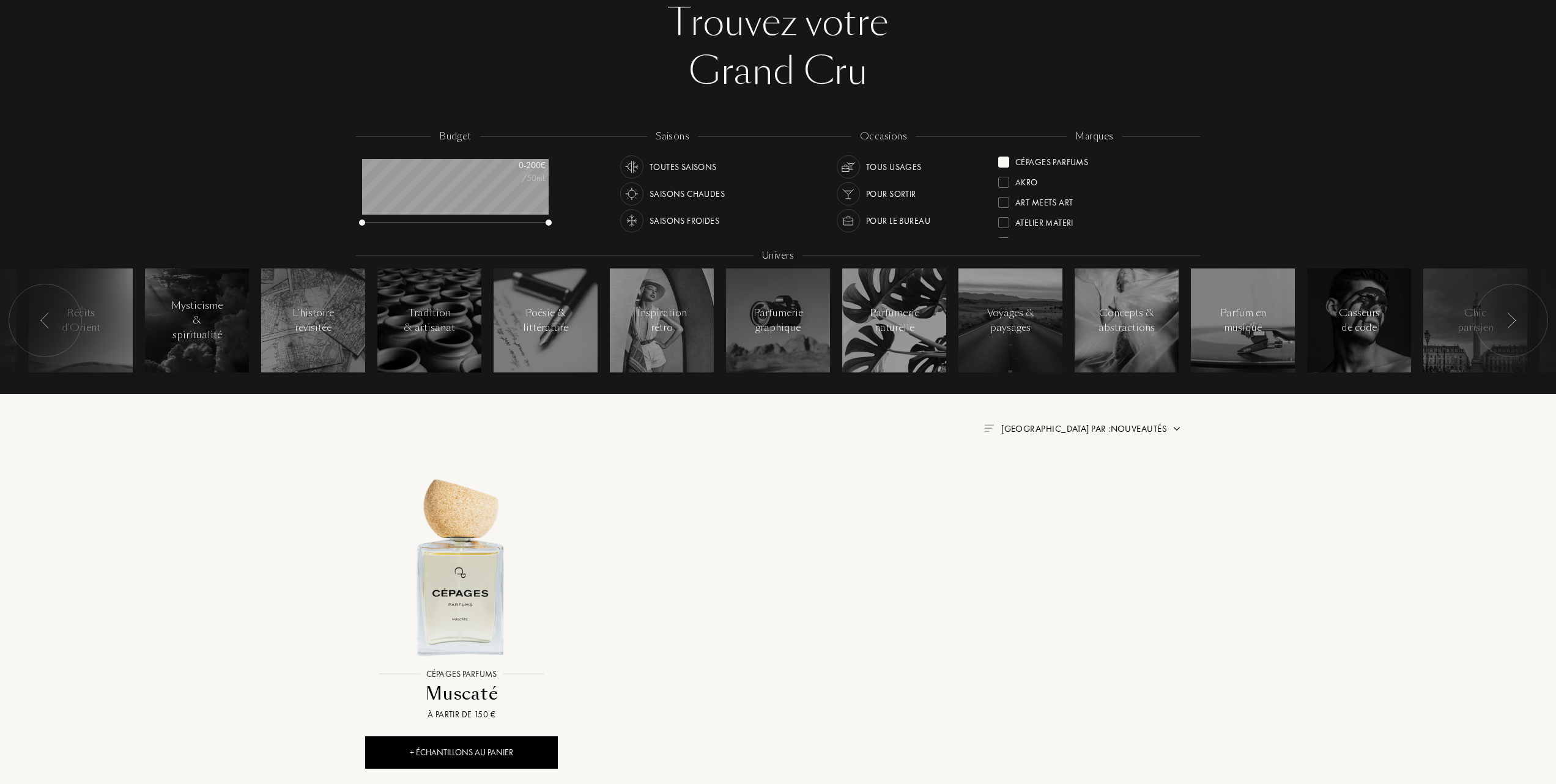
click at [1005, 159] on div at bounding box center [1004, 162] width 11 height 11
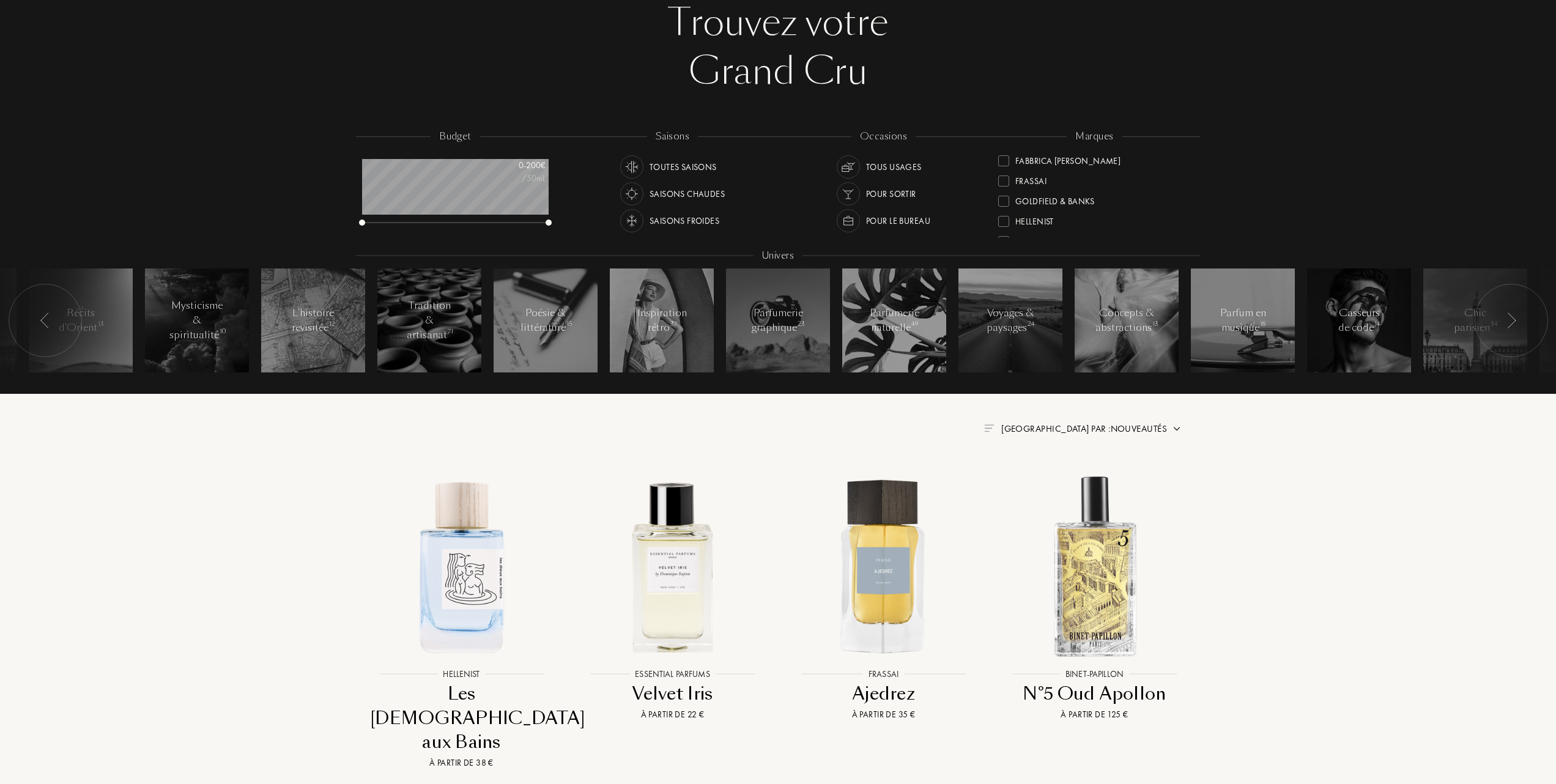
scroll to position [81, 0]
click at [1004, 199] on div at bounding box center [1004, 202] width 11 height 11
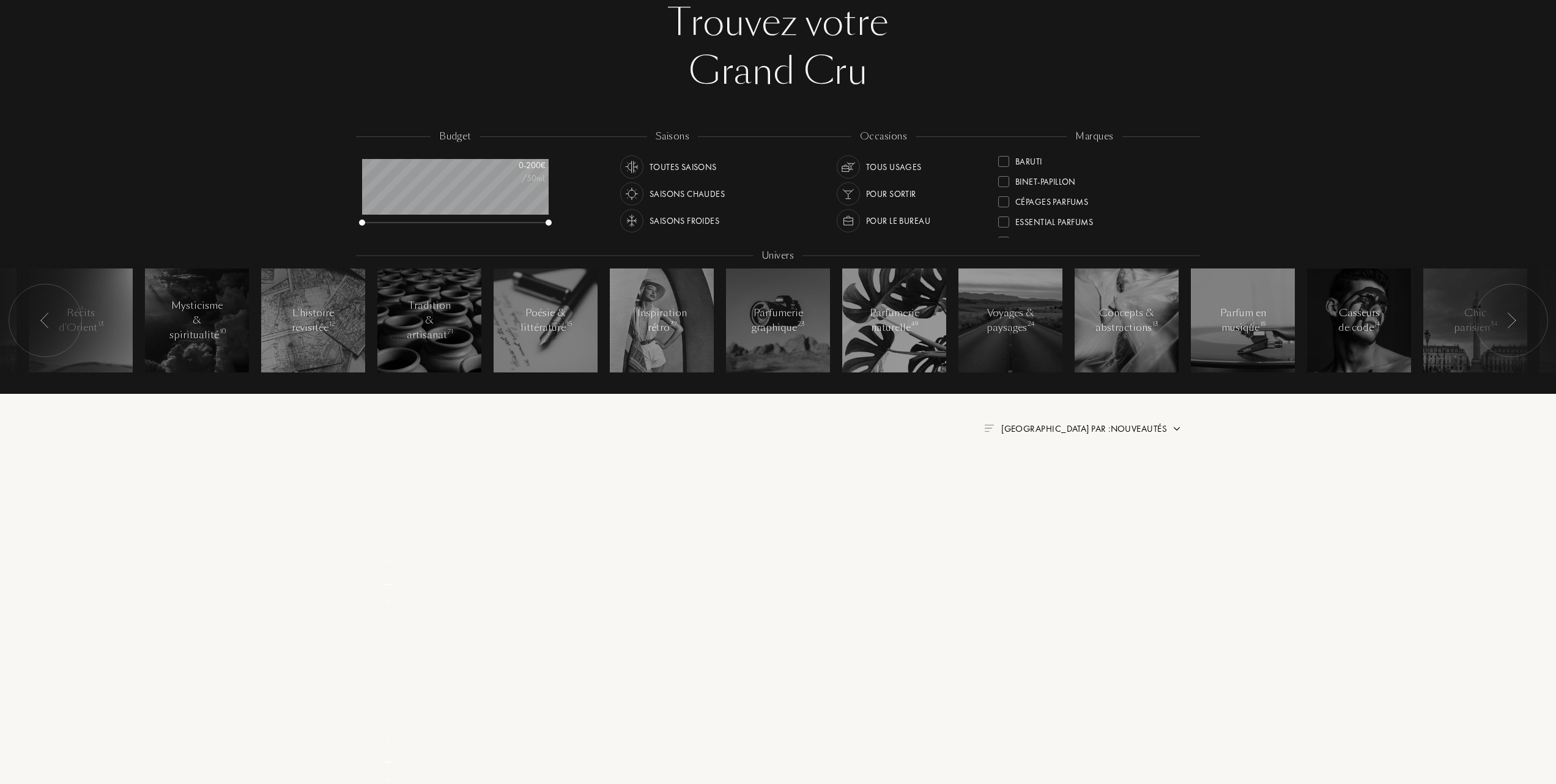
scroll to position [0, 0]
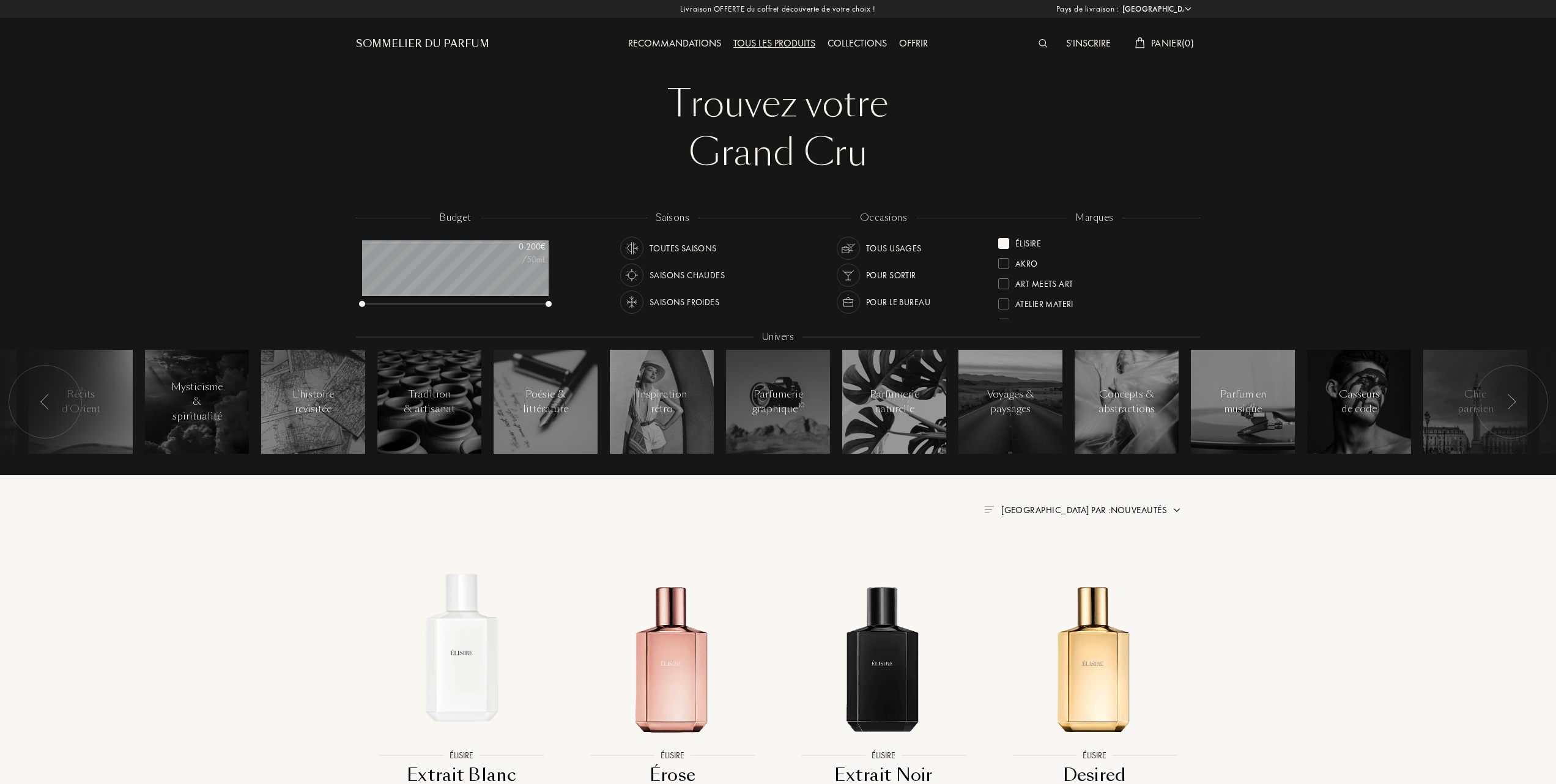
click at [1005, 241] on div at bounding box center [1004, 243] width 11 height 11
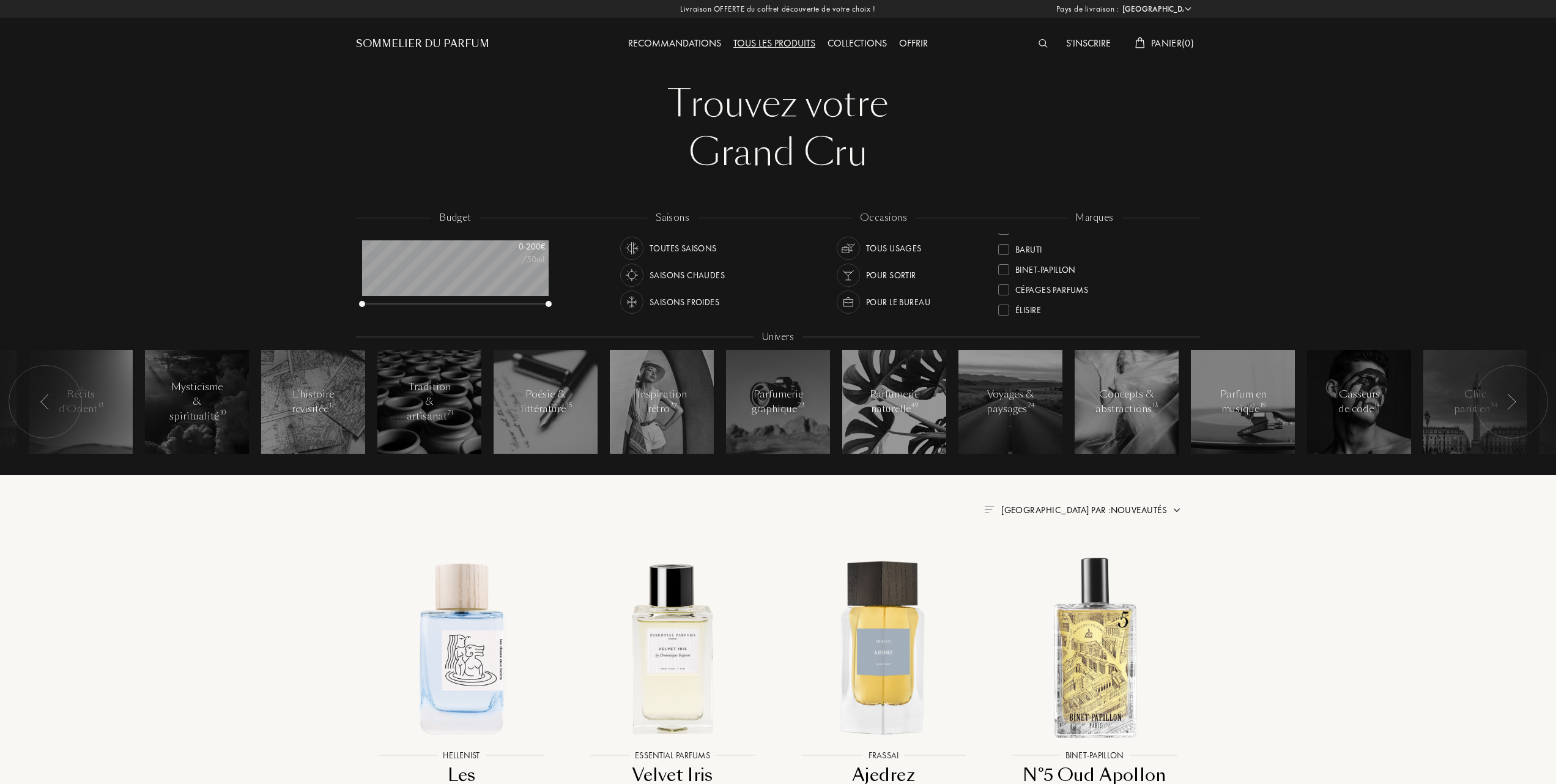
scroll to position [81, 0]
click at [840, 39] on div "Collections" at bounding box center [857, 44] width 71 height 16
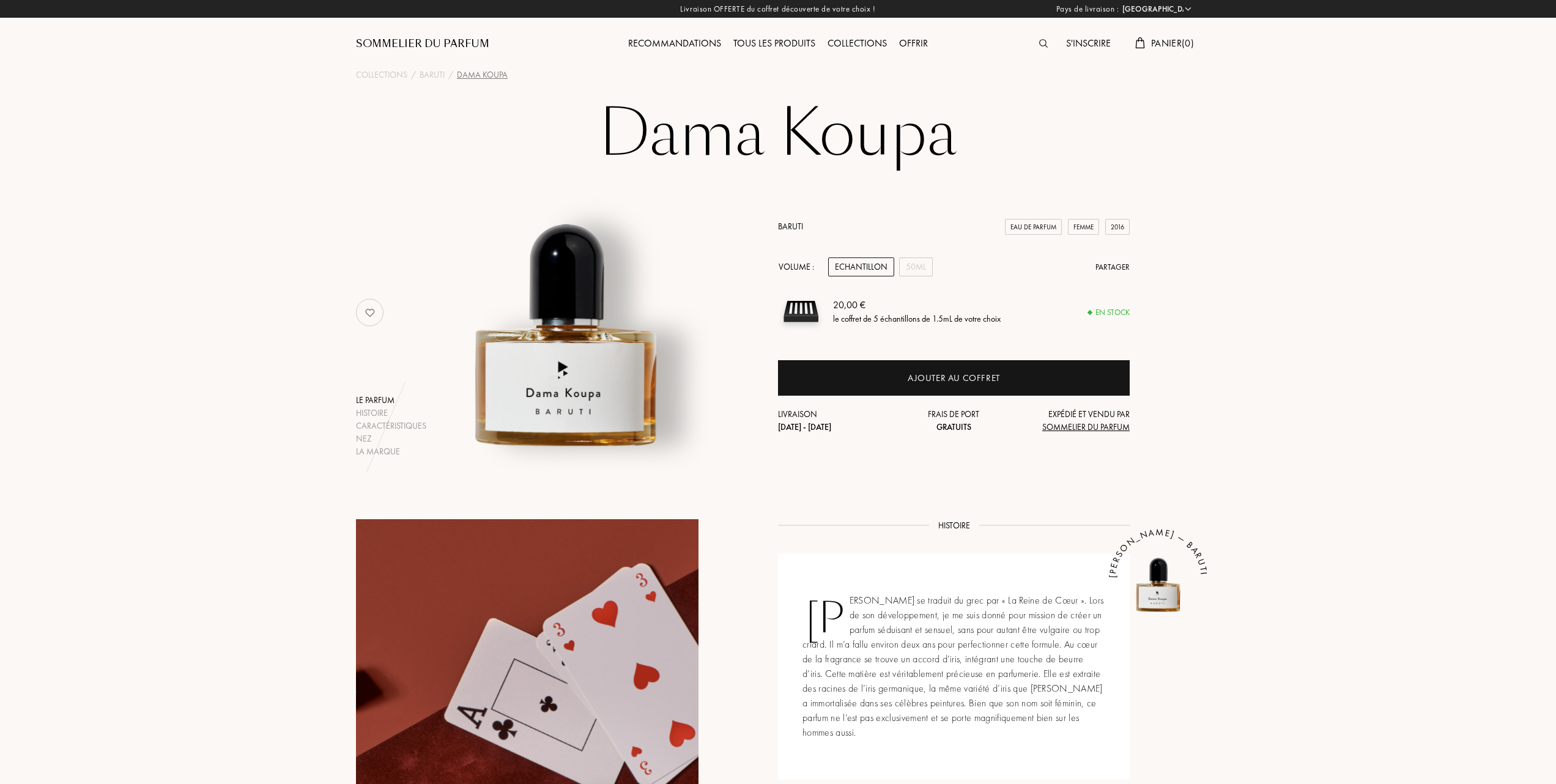
select select "FR"
click at [749, 41] on div "Tous les produits" at bounding box center [774, 44] width 95 height 16
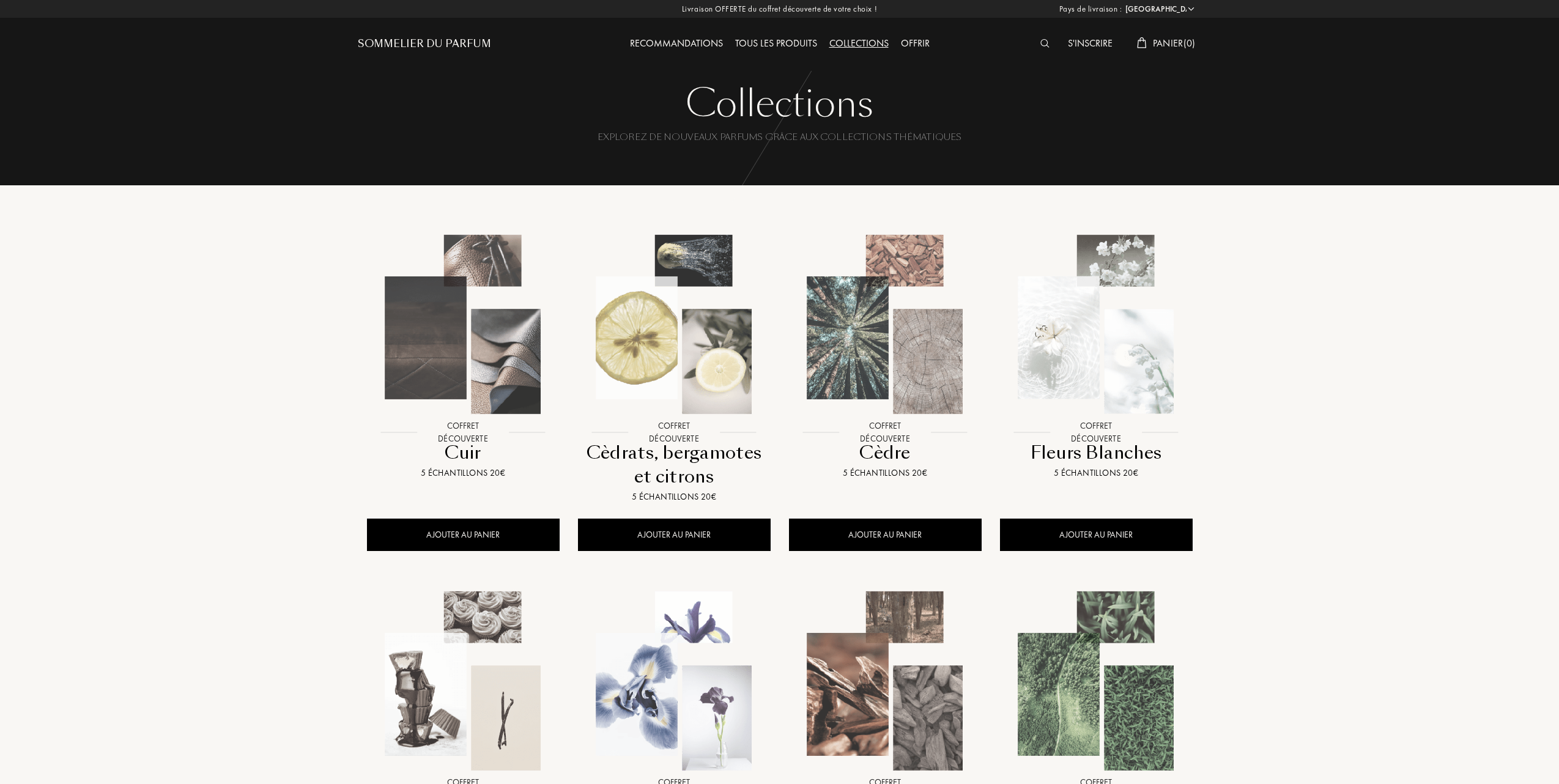
select select "FR"
click at [705, 359] on img at bounding box center [673, 325] width 191 height 191
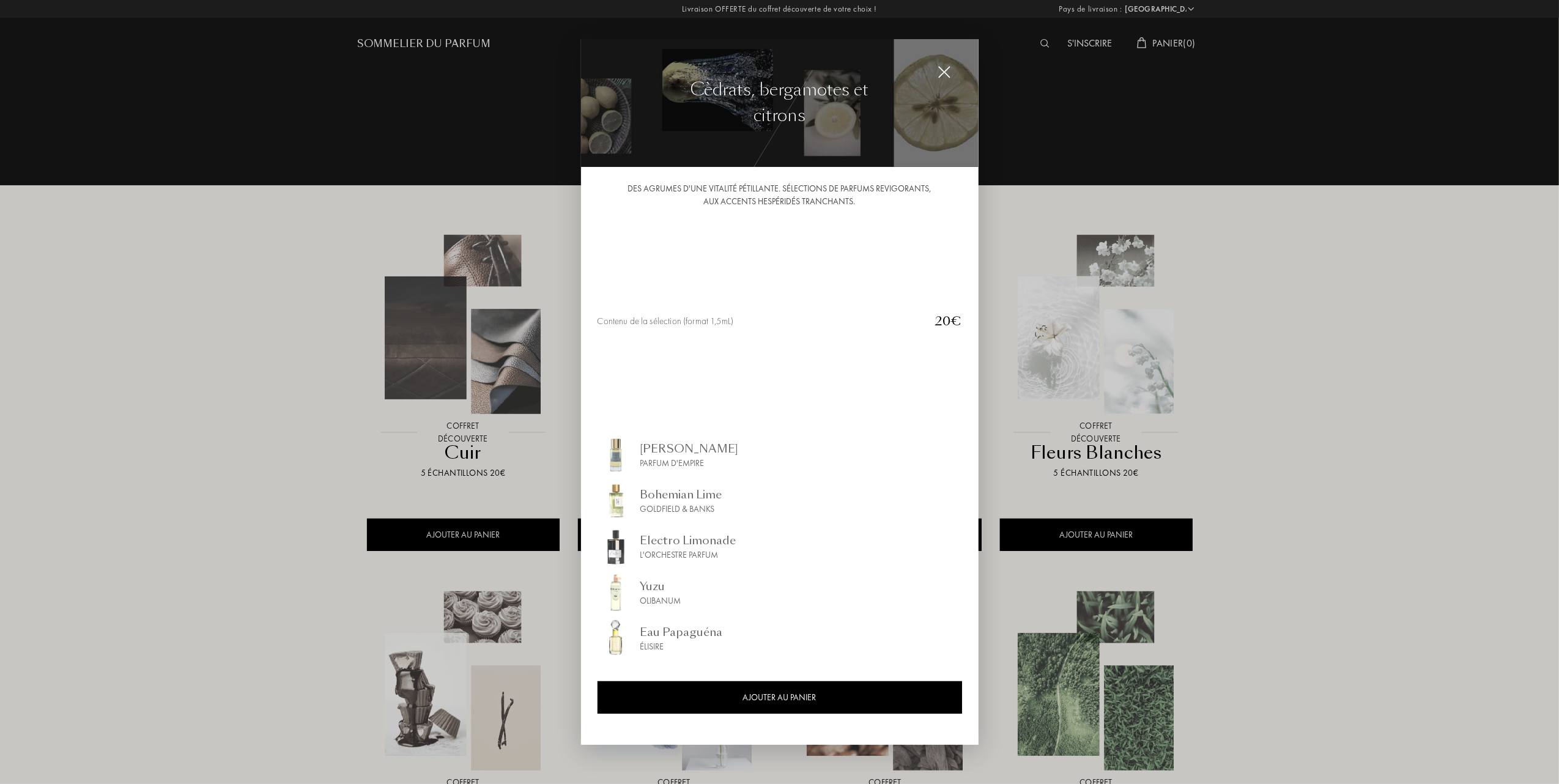
click at [461, 47] on div at bounding box center [780, 392] width 1559 height 784
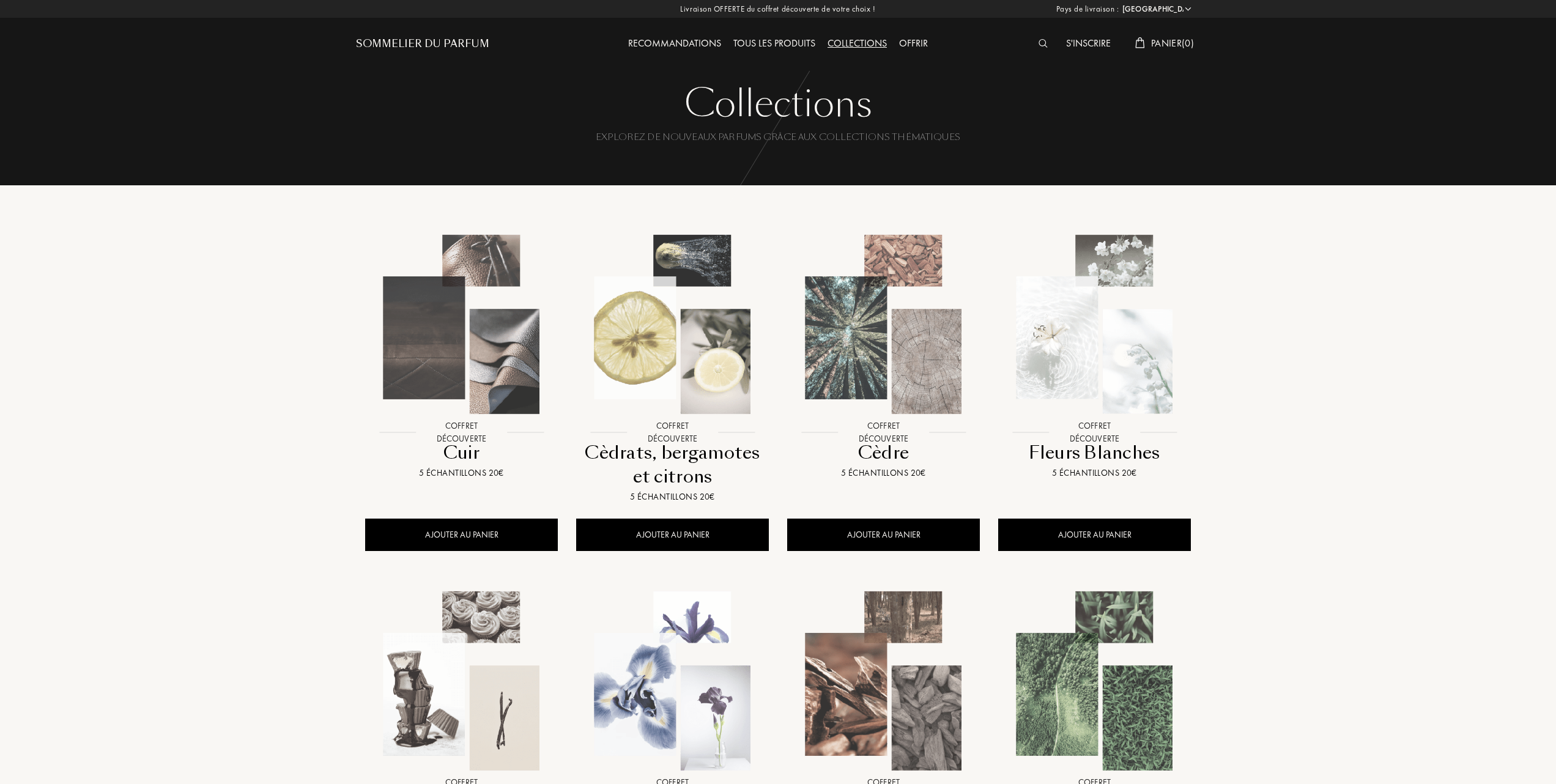
click at [713, 144] on div "Explorez de nouveaux parfums grâce aux collections thématiques" at bounding box center [778, 149] width 826 height 36
click at [694, 471] on div "Cèdrats, bergamotes et citrons" at bounding box center [672, 465] width 183 height 48
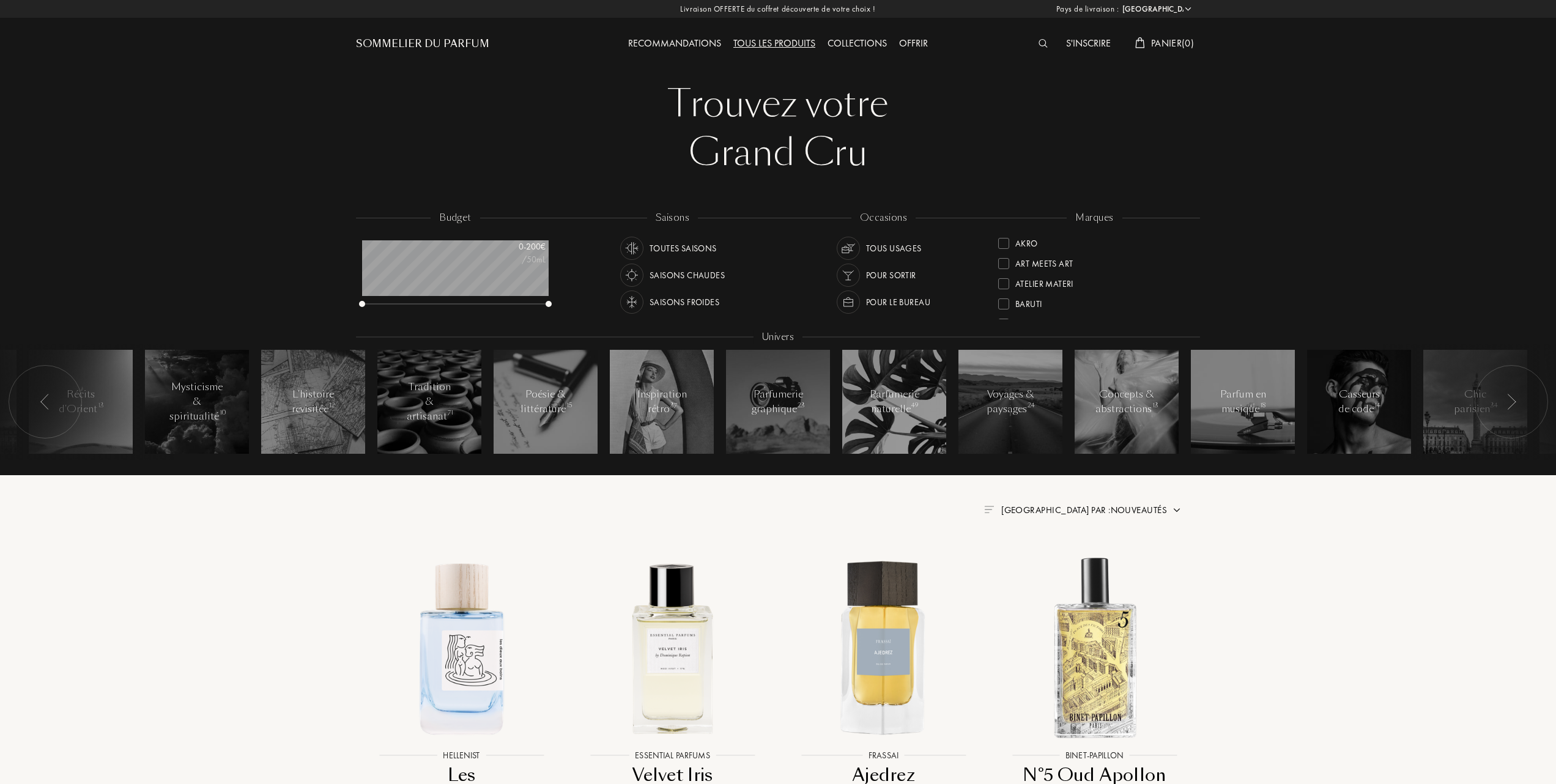
select select "FR"
click at [999, 294] on div "Hellenist" at bounding box center [1026, 301] width 56 height 17
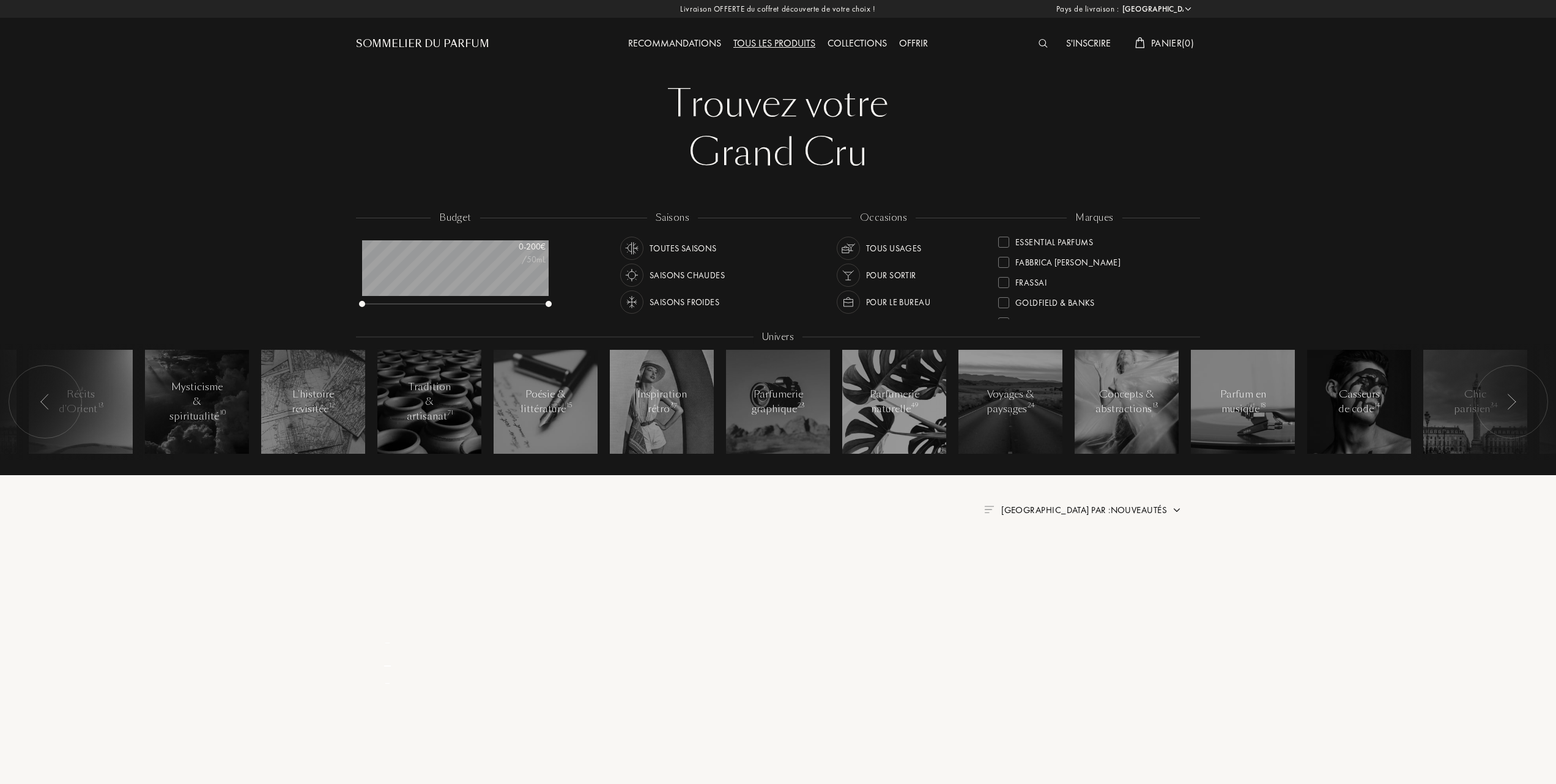
scroll to position [0, 0]
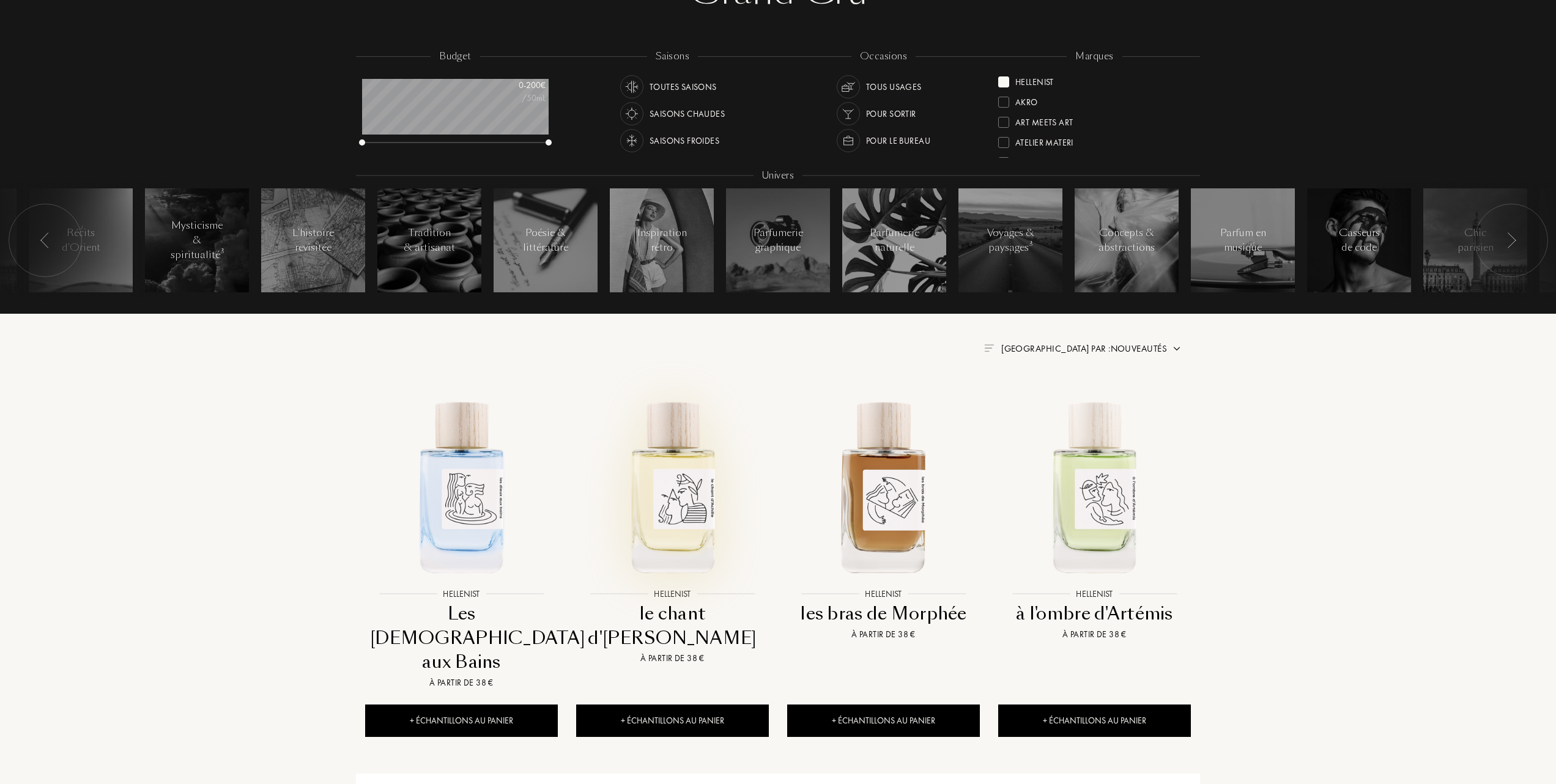
scroll to position [163, 0]
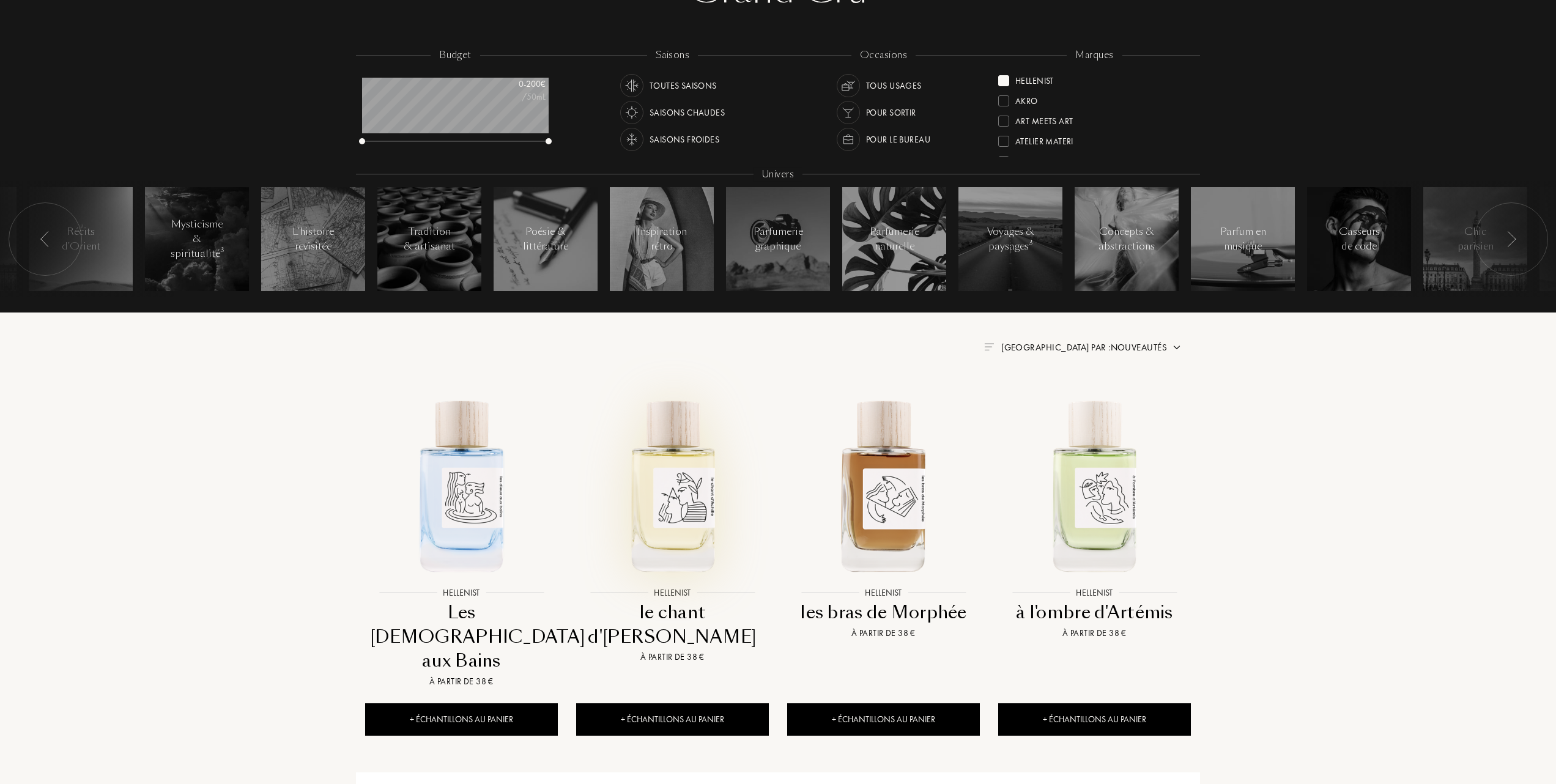
click at [673, 497] on img at bounding box center [673, 485] width 191 height 191
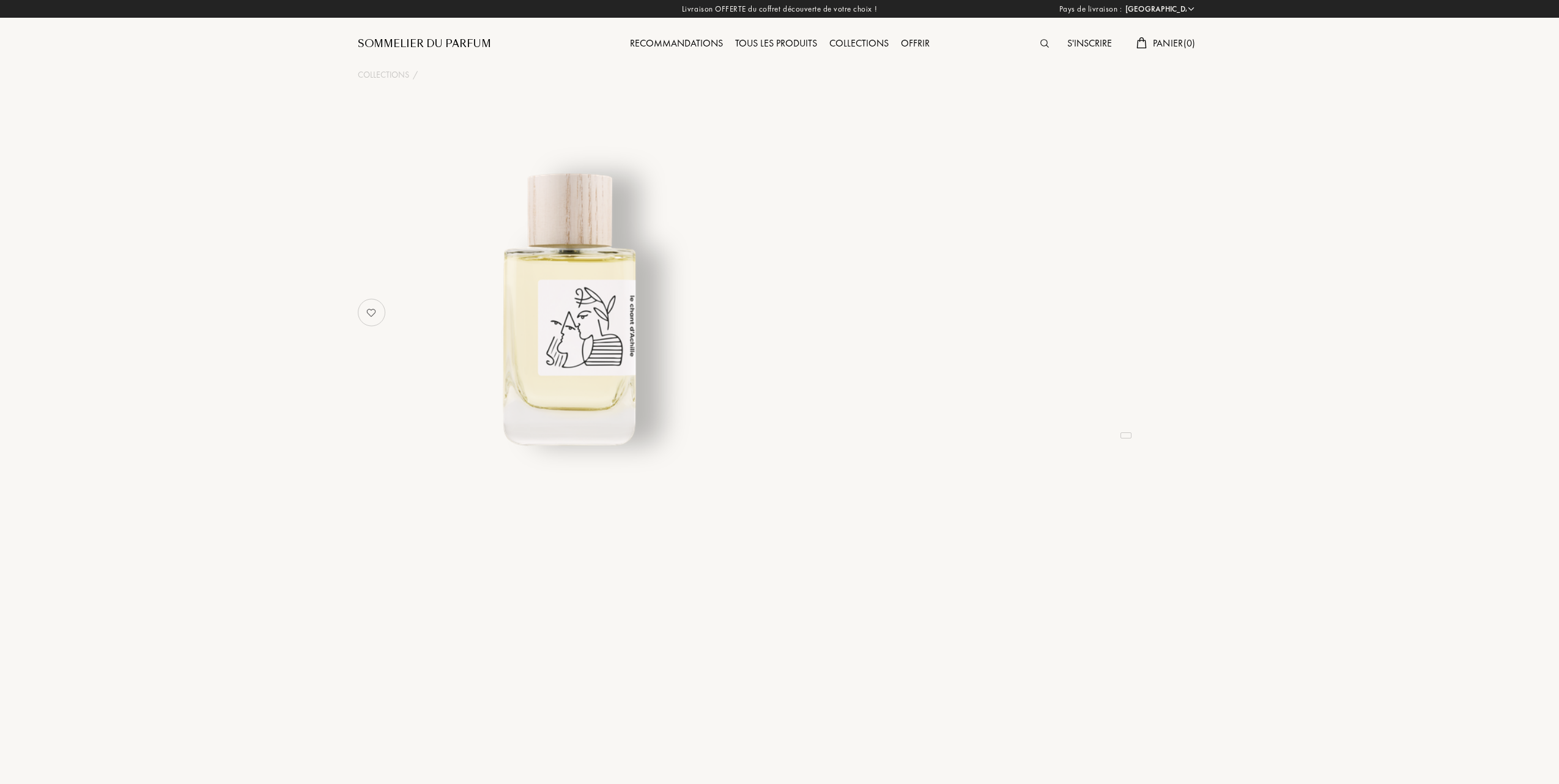
select select "FR"
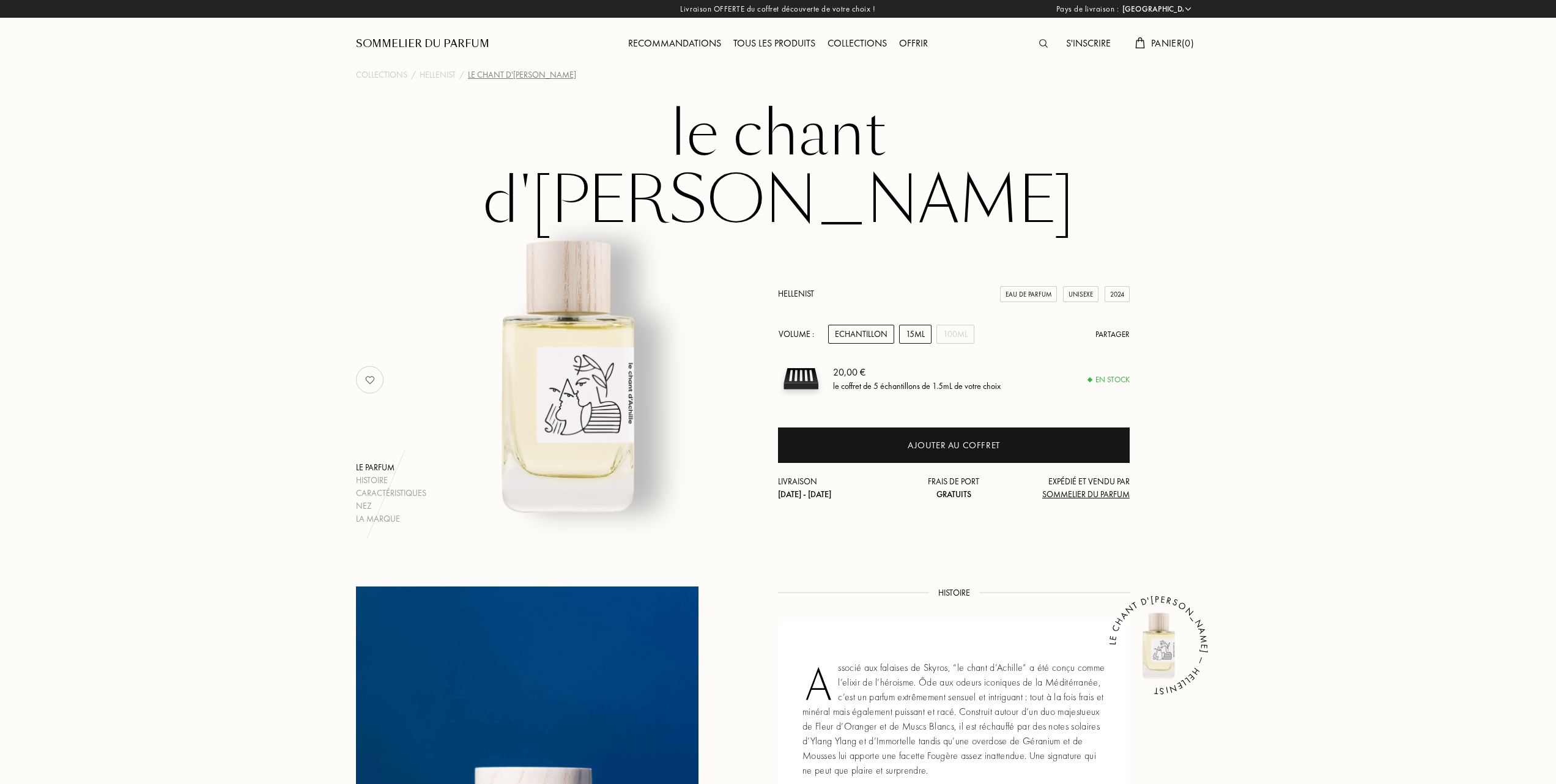
click at [918, 325] on div "15mL" at bounding box center [915, 334] width 32 height 19
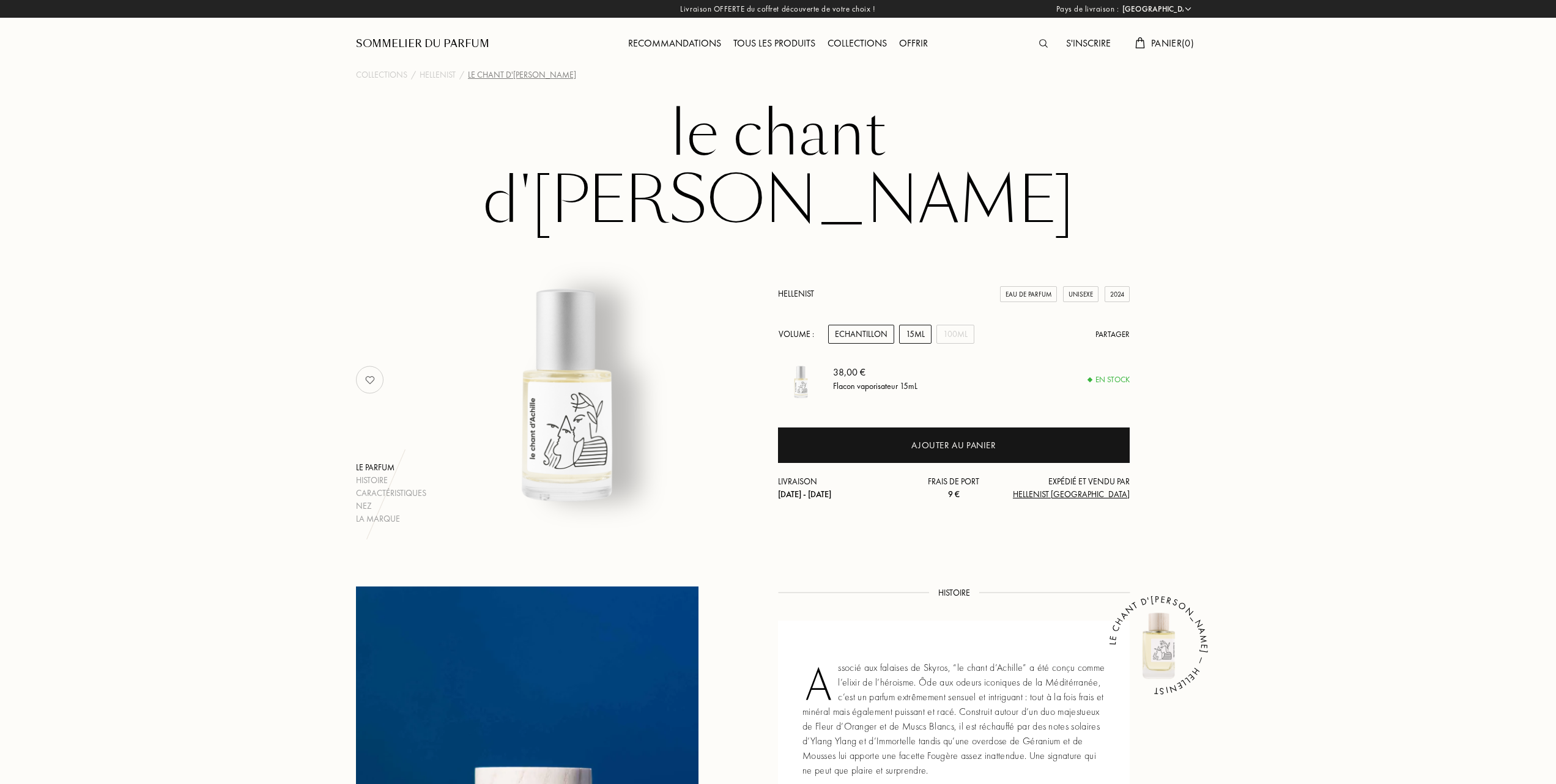
click at [877, 325] on div "Echantillon" at bounding box center [861, 334] width 66 height 19
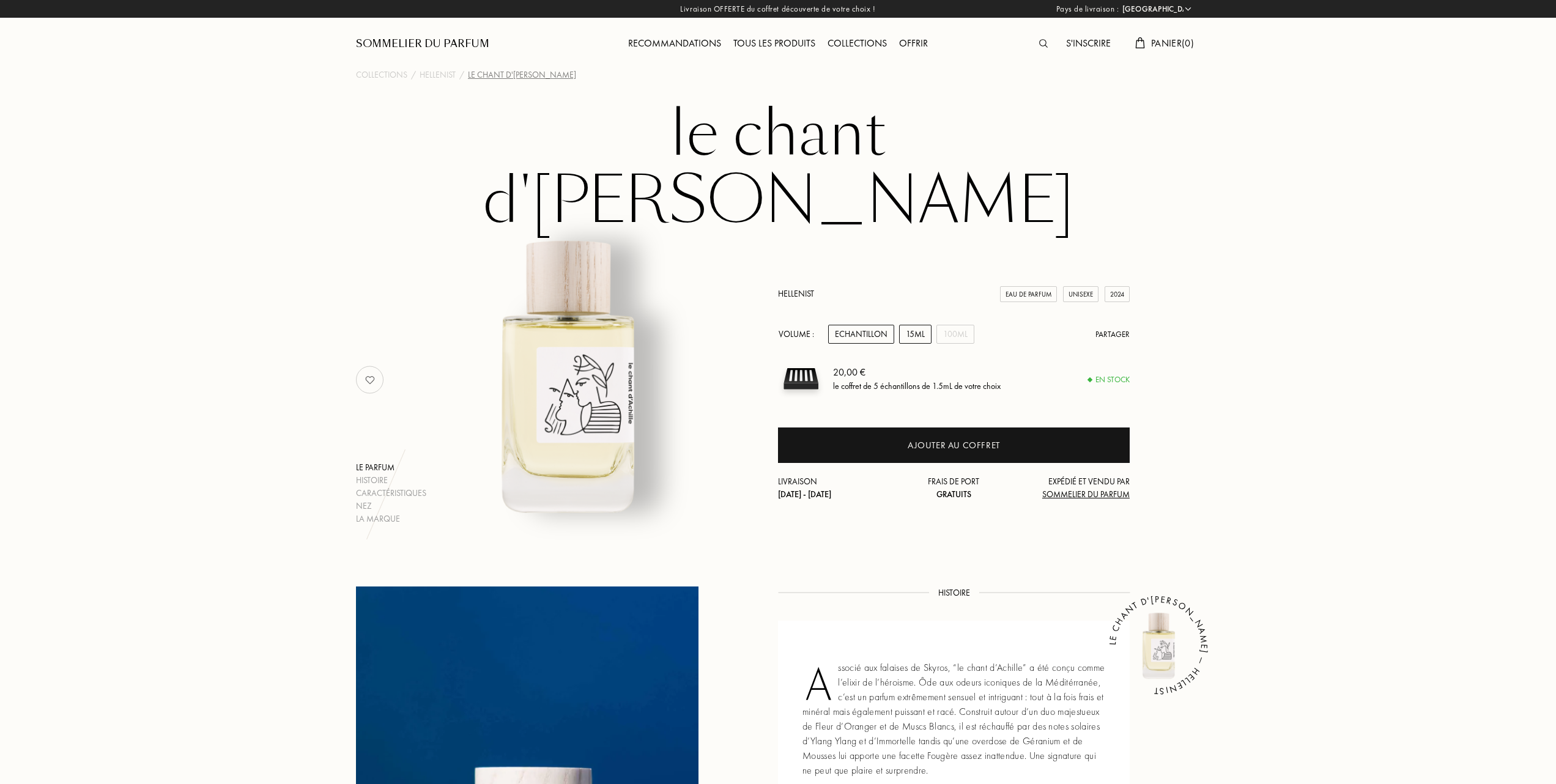
click at [918, 325] on div "15mL" at bounding box center [915, 334] width 32 height 19
